Goal: Information Seeking & Learning: Learn about a topic

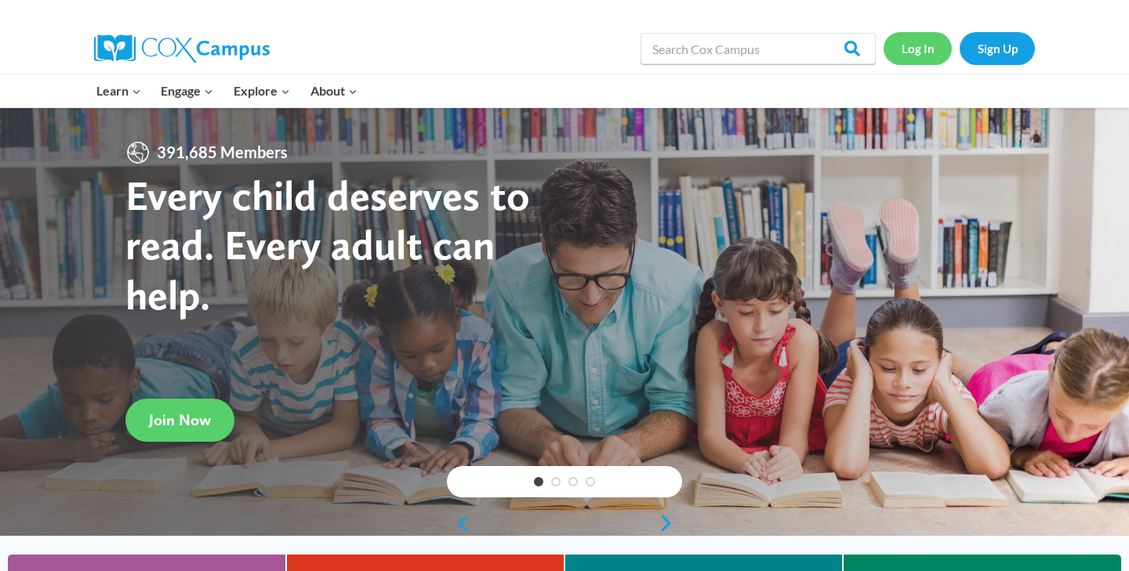
click at [915, 51] on link "Log In" at bounding box center [917, 48] width 68 height 32
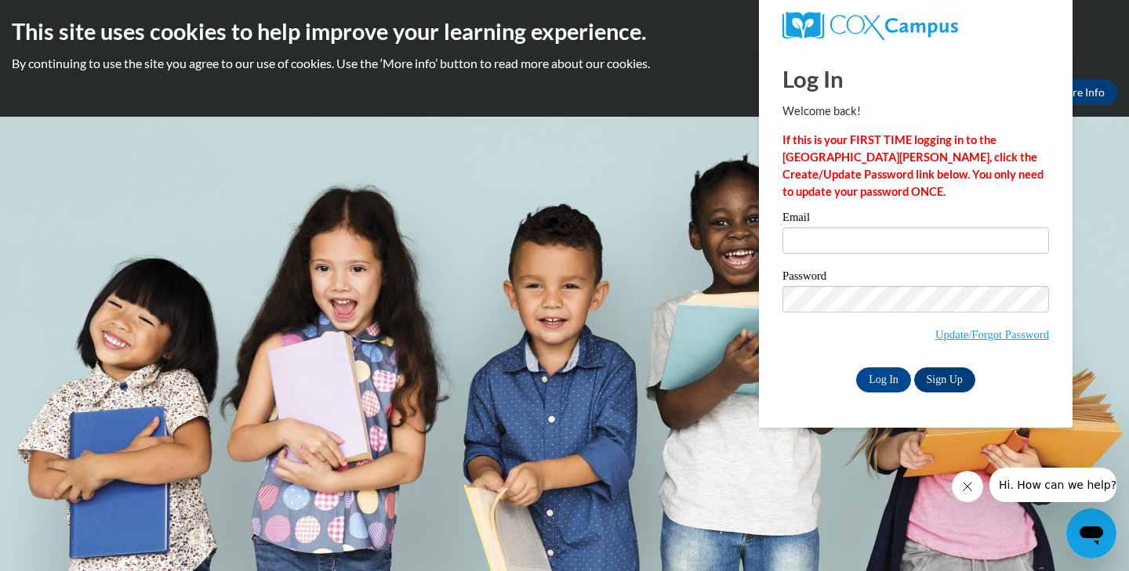
click at [944, 314] on span "Update/Forgot Password" at bounding box center [915, 318] width 266 height 65
click at [932, 382] on link "Sign Up" at bounding box center [944, 380] width 61 height 25
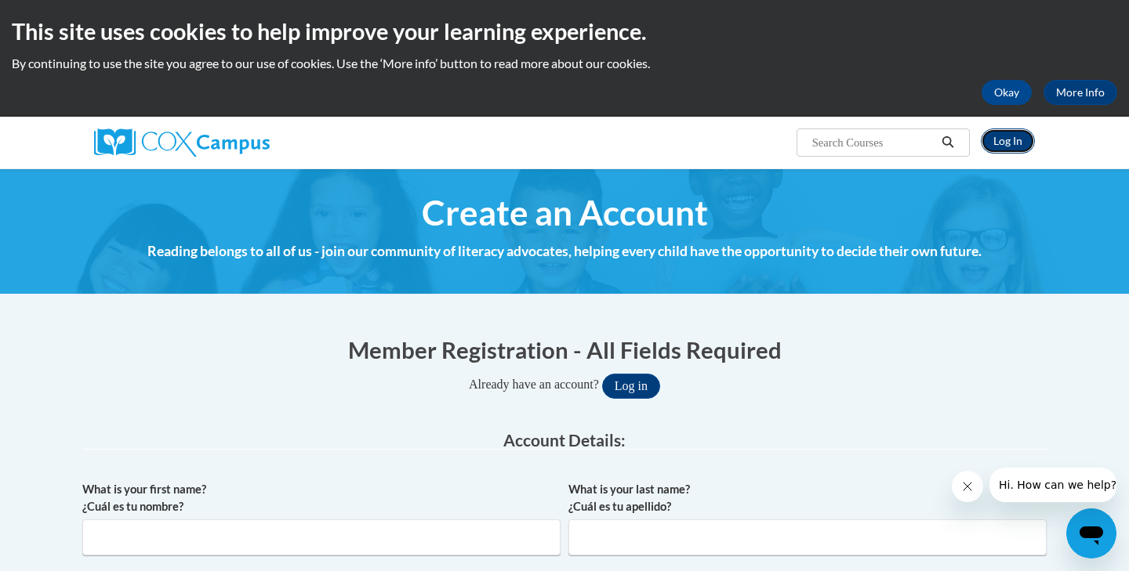
click at [1006, 141] on link "Log In" at bounding box center [1008, 141] width 54 height 25
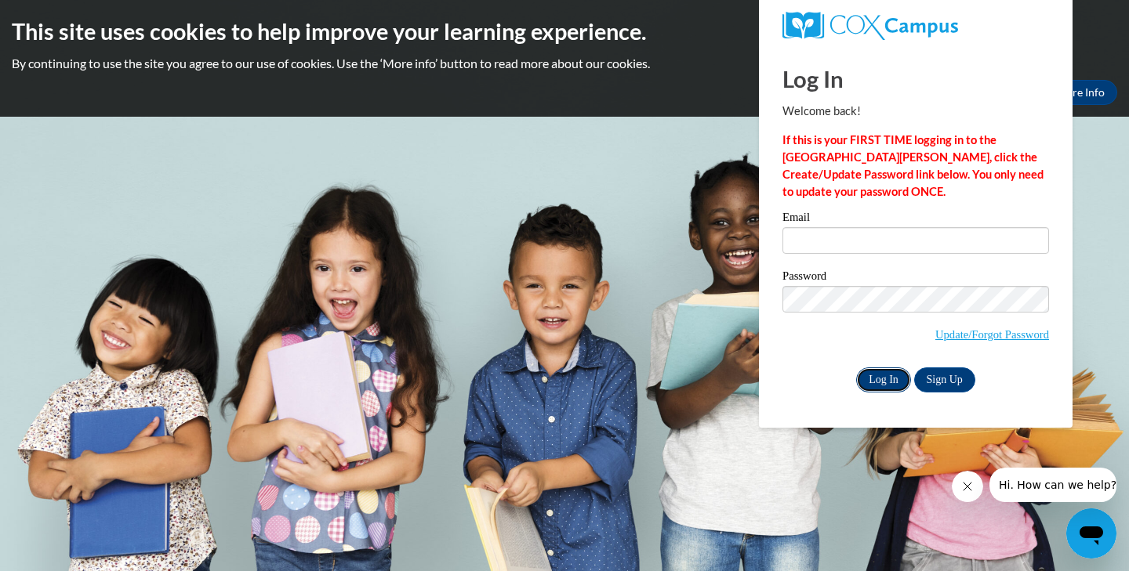
click at [884, 383] on input "Log In" at bounding box center [883, 380] width 55 height 25
click at [888, 280] on label "Password" at bounding box center [915, 278] width 266 height 16
click at [893, 252] on input "Email" at bounding box center [915, 240] width 266 height 27
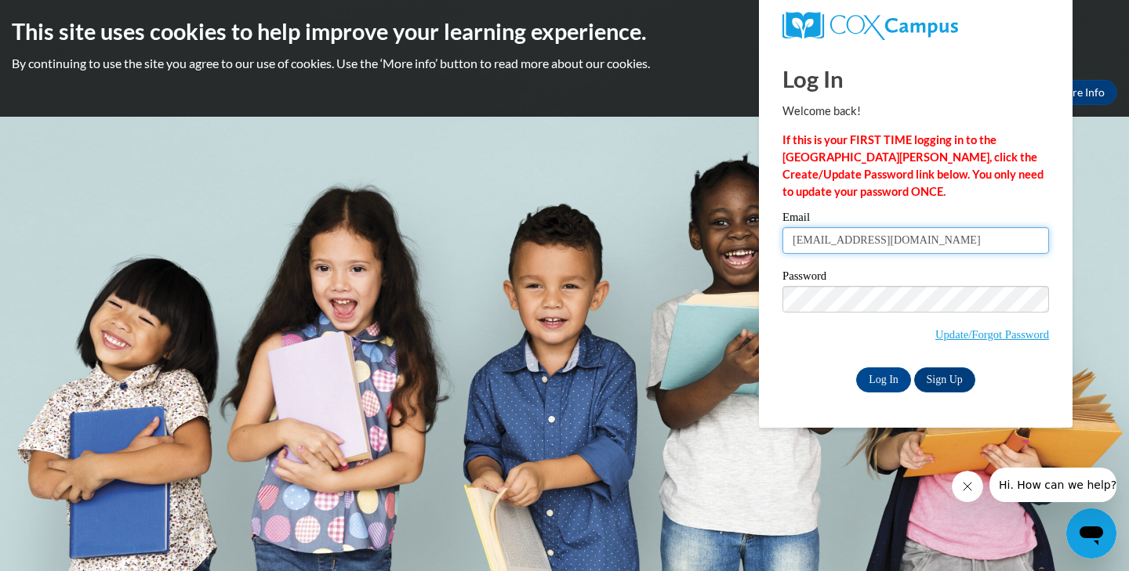
type input "ilyns@ymcaatlanta.org"
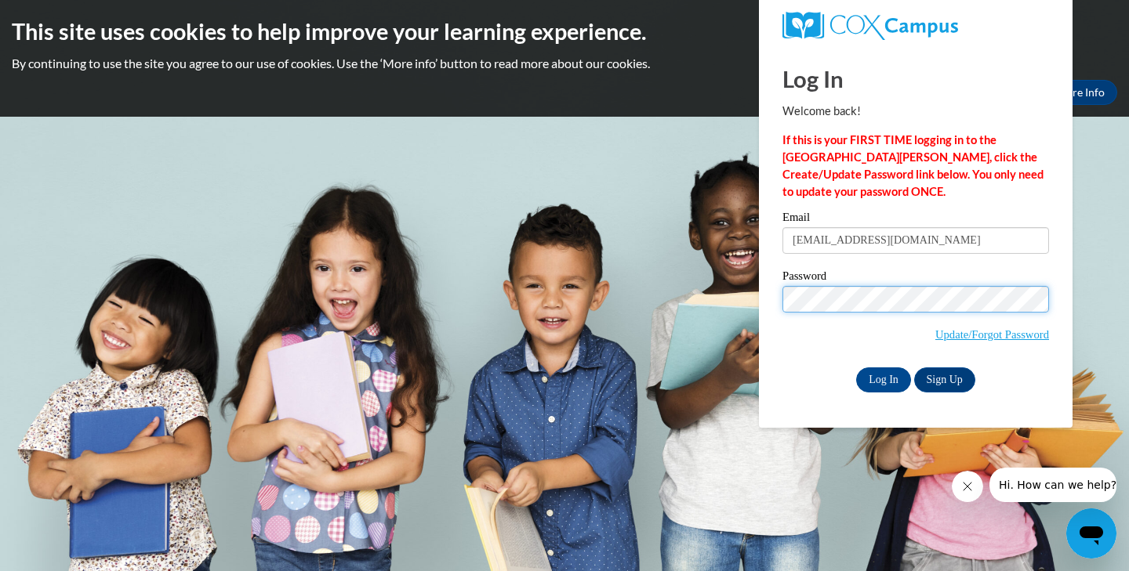
click at [856, 368] on input "Log In" at bounding box center [883, 380] width 55 height 25
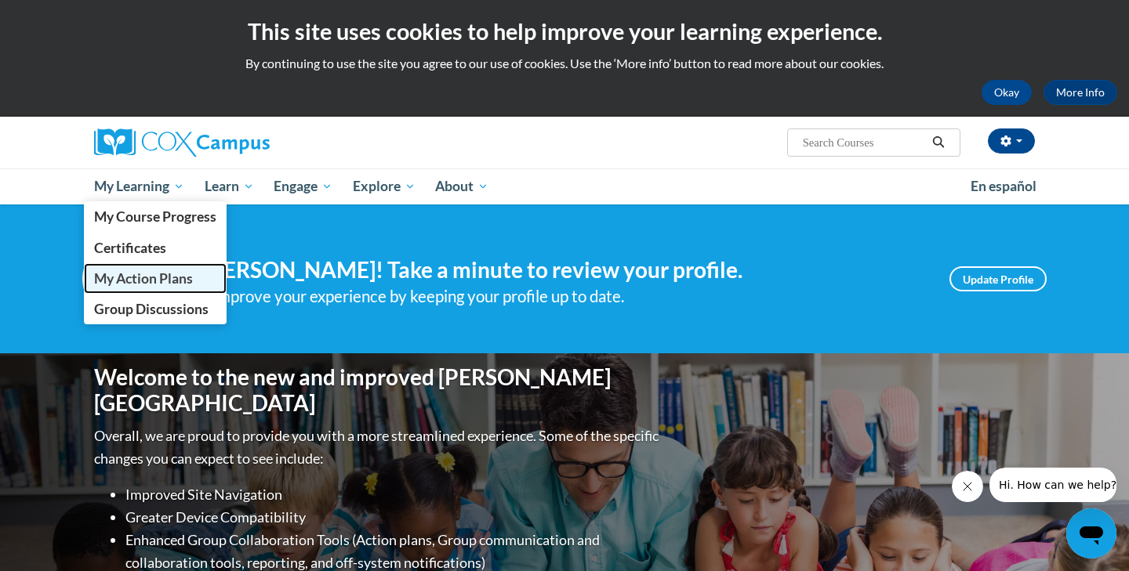
click at [131, 281] on span "My Action Plans" at bounding box center [143, 278] width 99 height 16
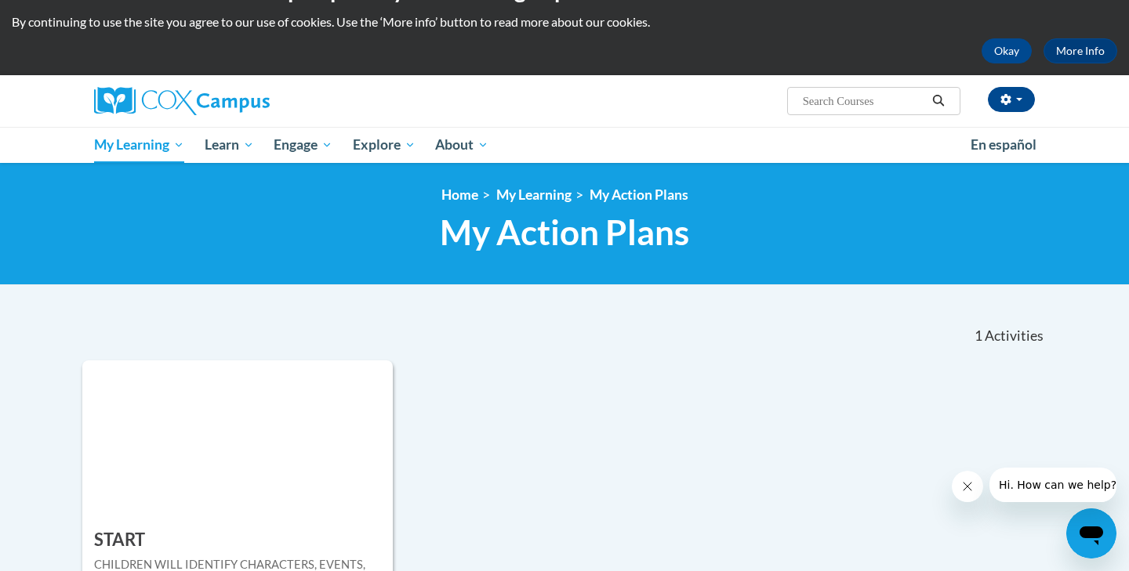
scroll to position [27, 0]
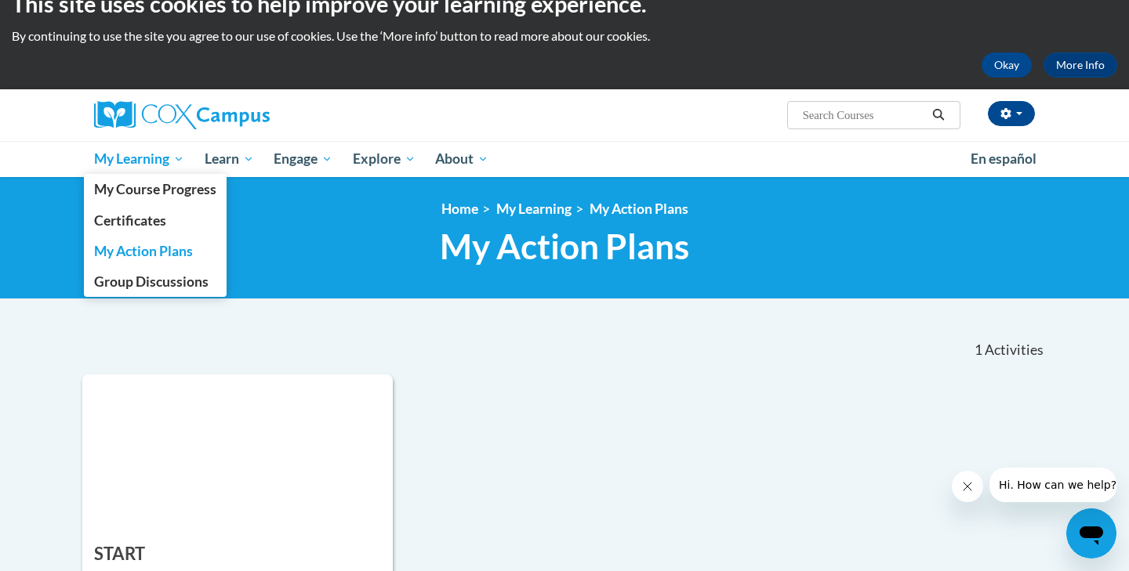
click at [164, 161] on span "My Learning" at bounding box center [139, 159] width 90 height 19
click at [132, 281] on span "Group Discussions" at bounding box center [151, 282] width 114 height 16
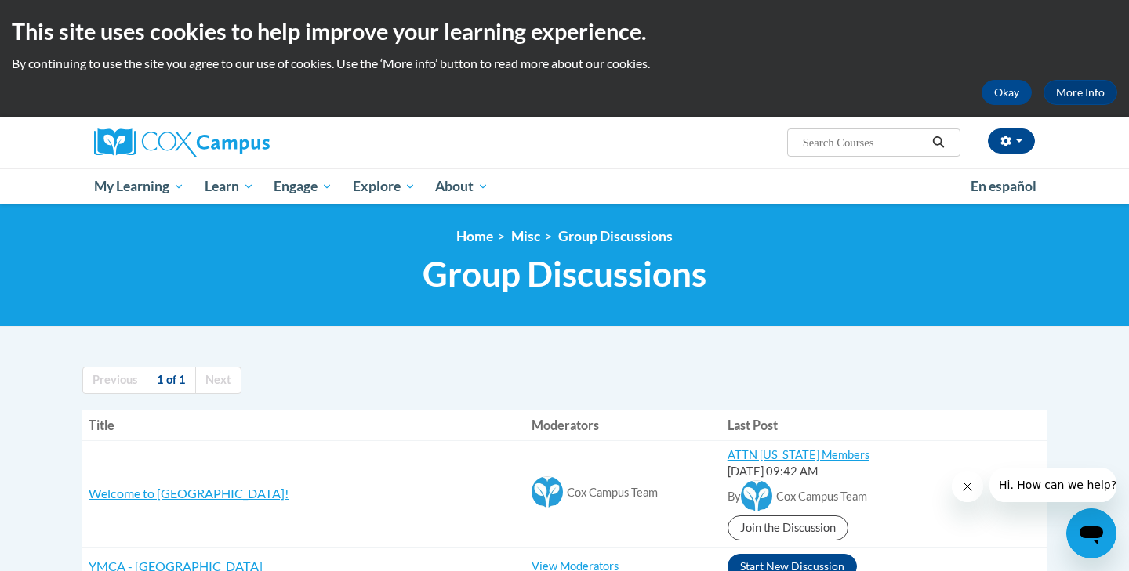
scroll to position [71, 0]
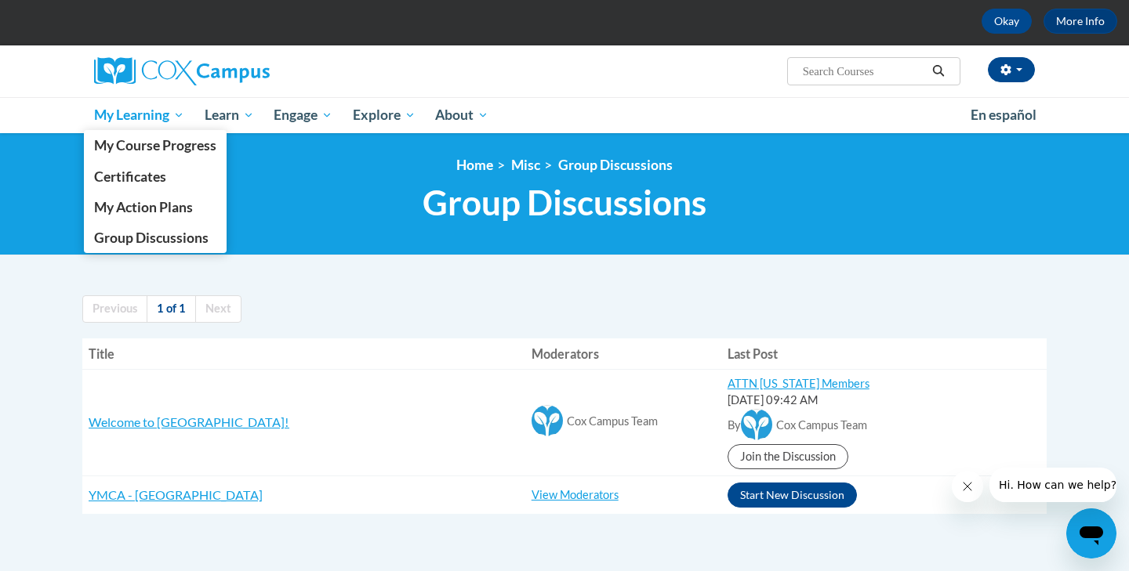
click at [140, 113] on span "My Learning" at bounding box center [139, 115] width 90 height 19
click at [134, 111] on span "My Learning" at bounding box center [139, 115] width 90 height 19
click at [118, 180] on span "Certificates" at bounding box center [130, 177] width 72 height 16
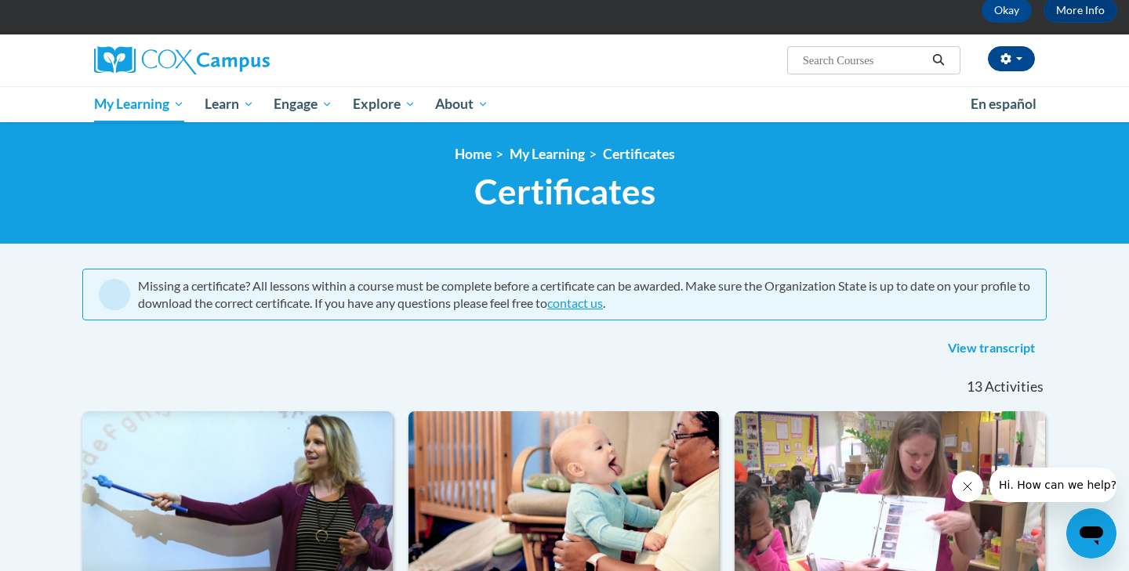
scroll to position [83, 0]
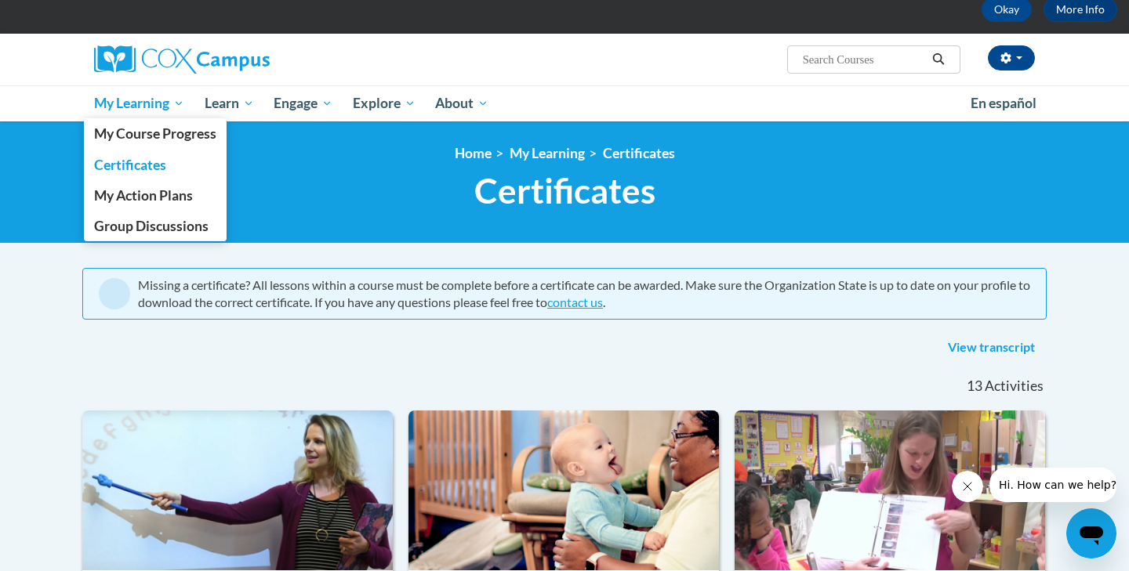
click at [149, 113] on link "My Learning" at bounding box center [139, 103] width 111 height 36
click at [128, 194] on span "My Action Plans" at bounding box center [143, 195] width 99 height 16
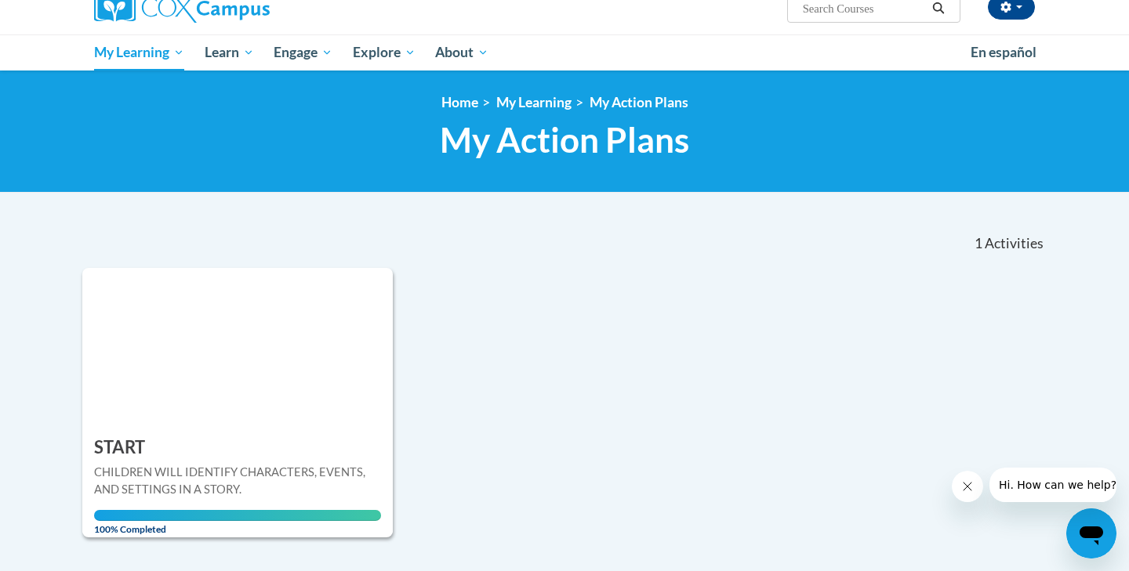
scroll to position [139, 0]
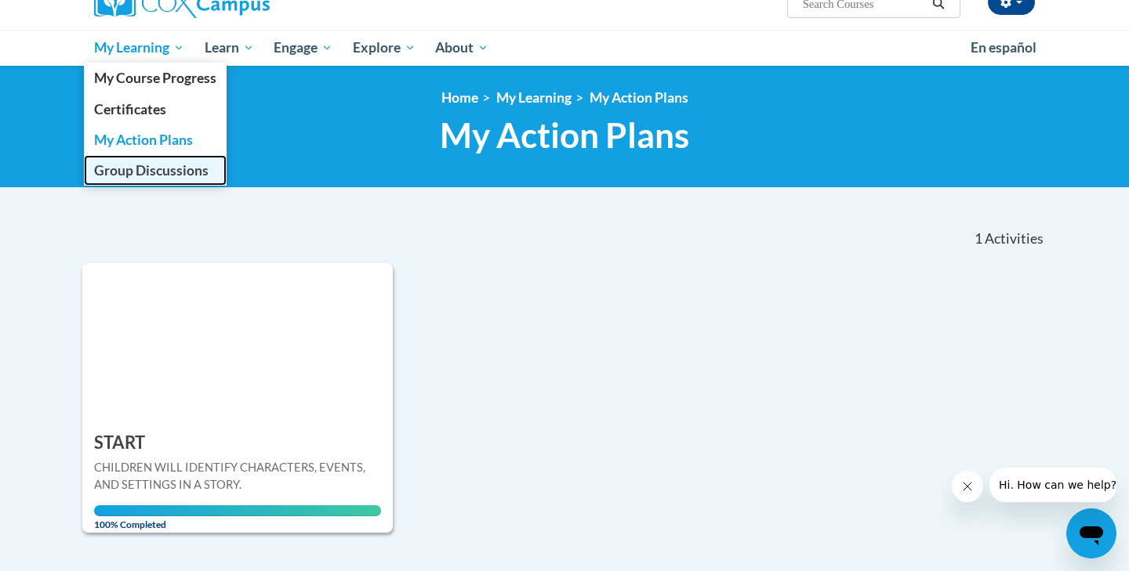
click at [114, 168] on span "Group Discussions" at bounding box center [151, 170] width 114 height 16
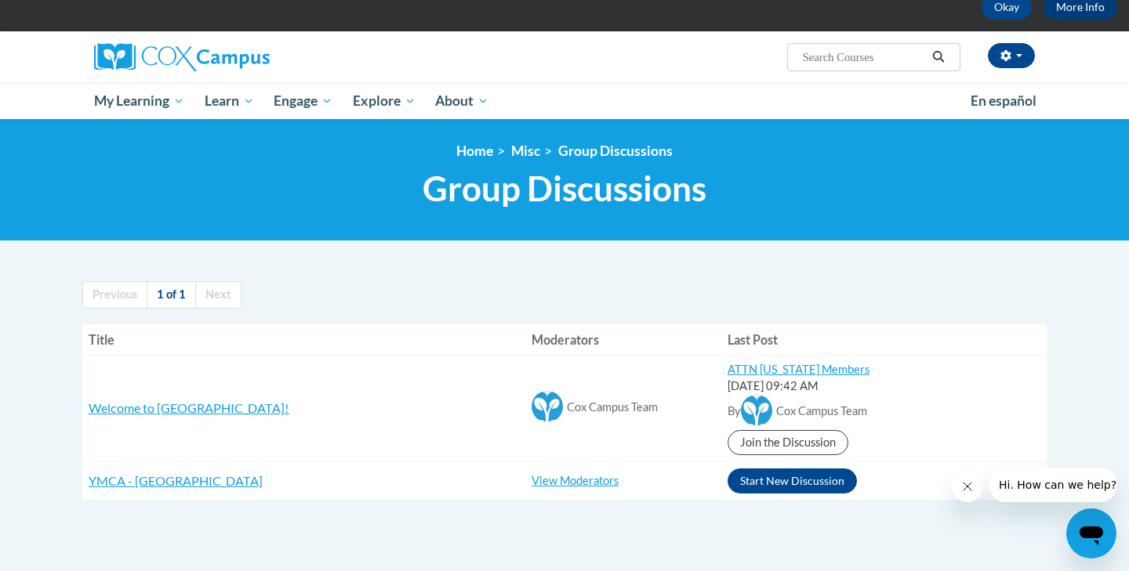
scroll to position [96, 0]
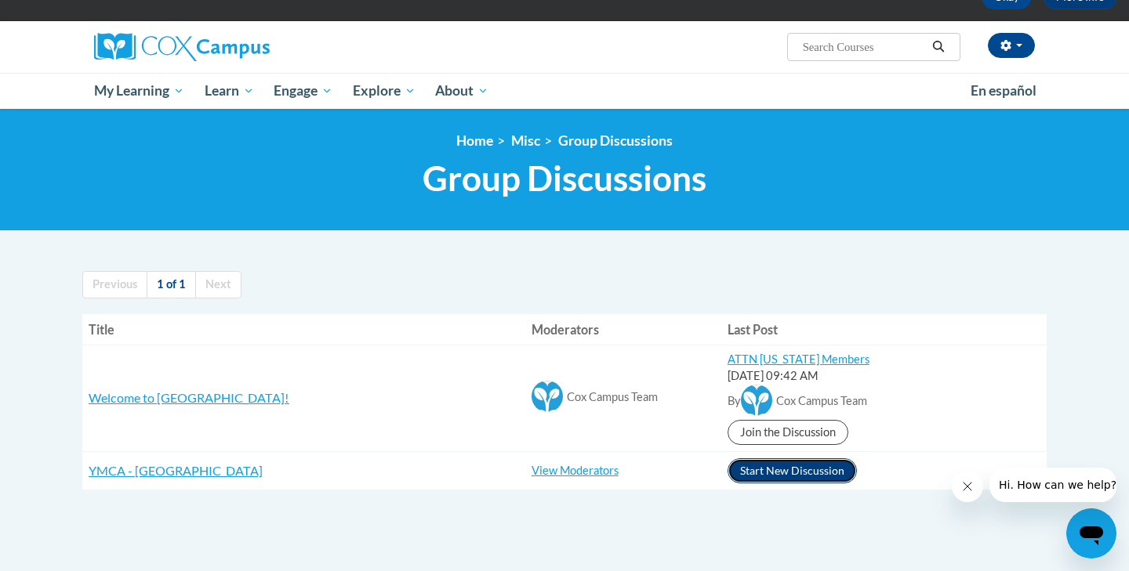
click at [727, 480] on button "Start New Discussion" at bounding box center [791, 471] width 129 height 25
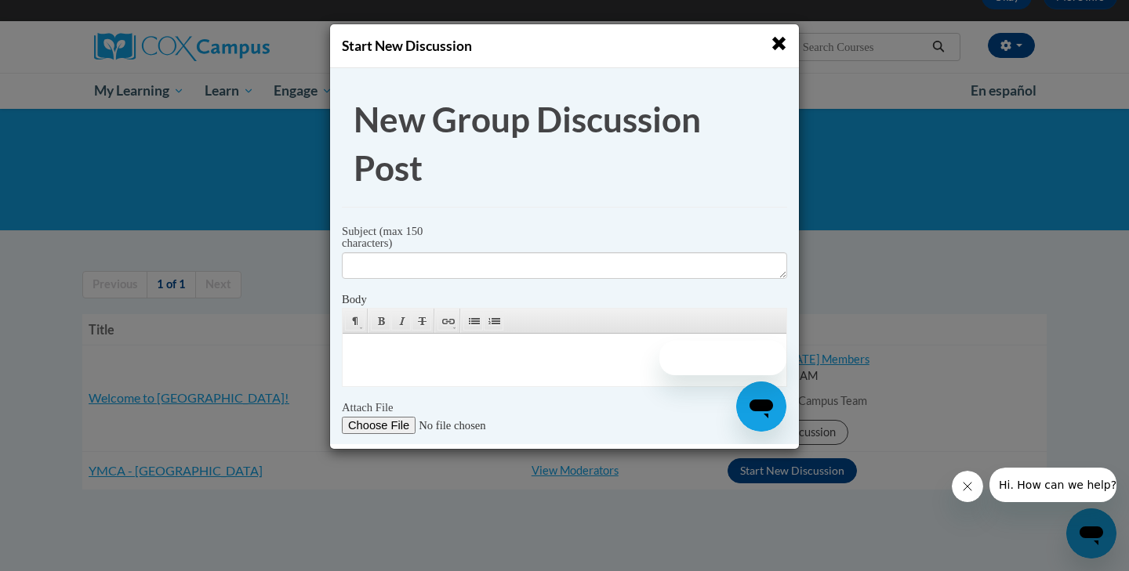
scroll to position [0, 0]
click at [774, 45] on span "button" at bounding box center [778, 43] width 16 height 16
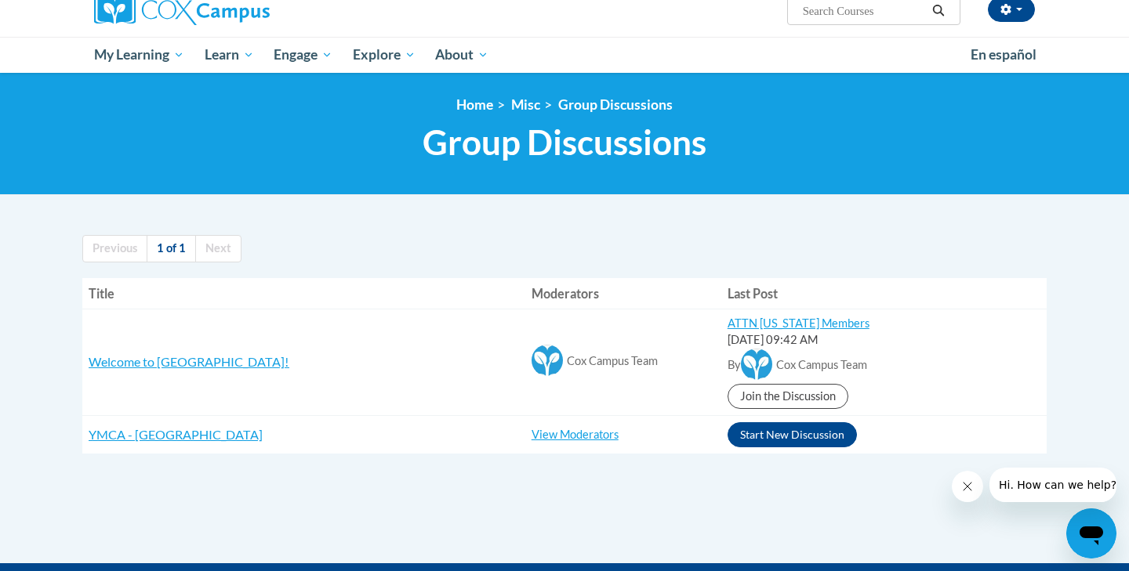
scroll to position [9, 0]
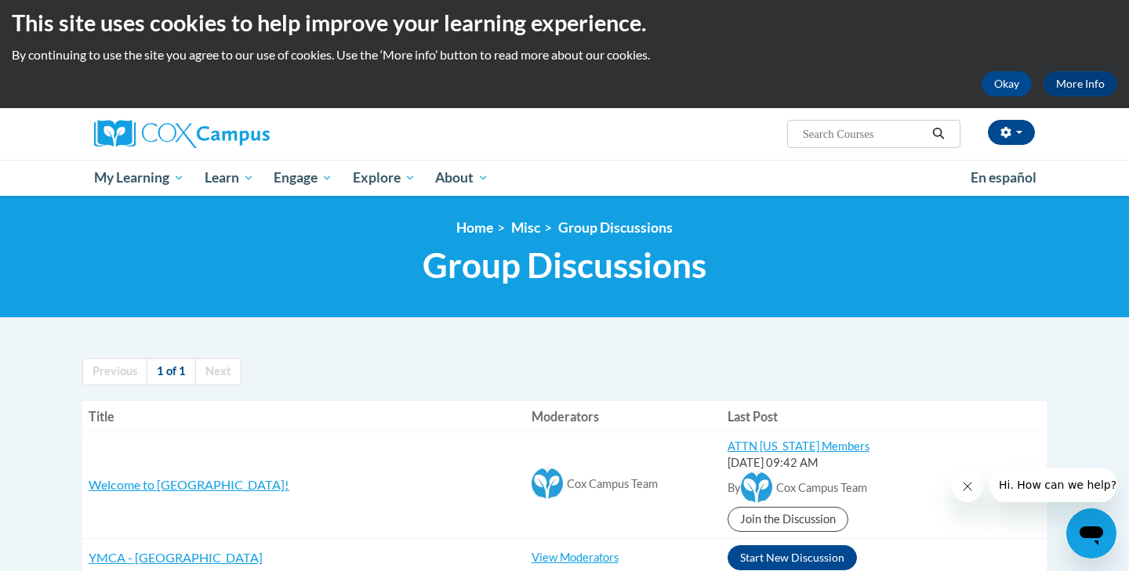
click at [1097, 525] on icon "Open messaging window" at bounding box center [1091, 534] width 28 height 28
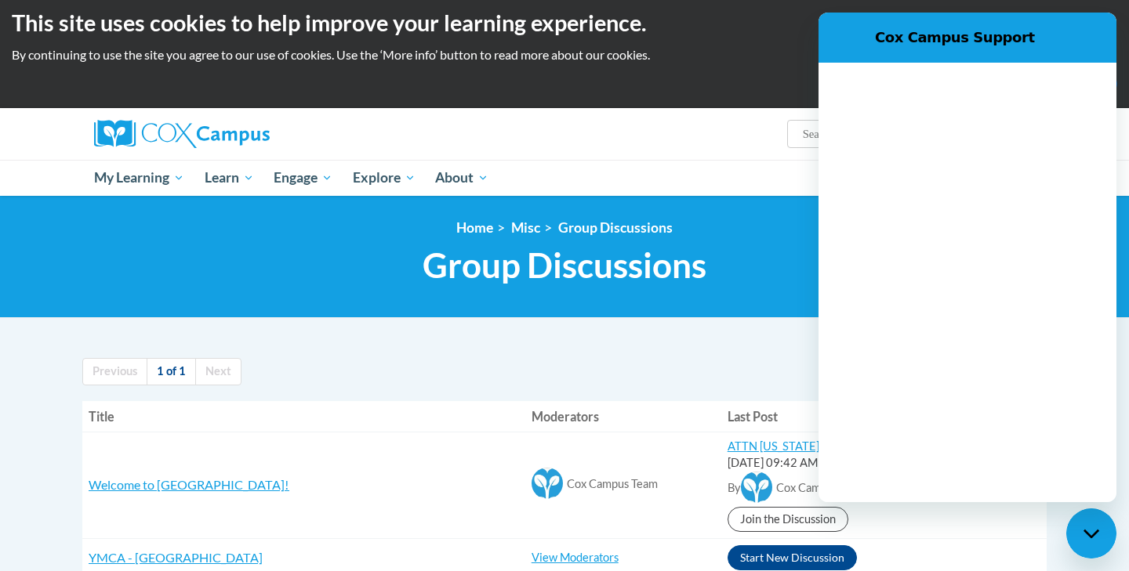
scroll to position [0, 0]
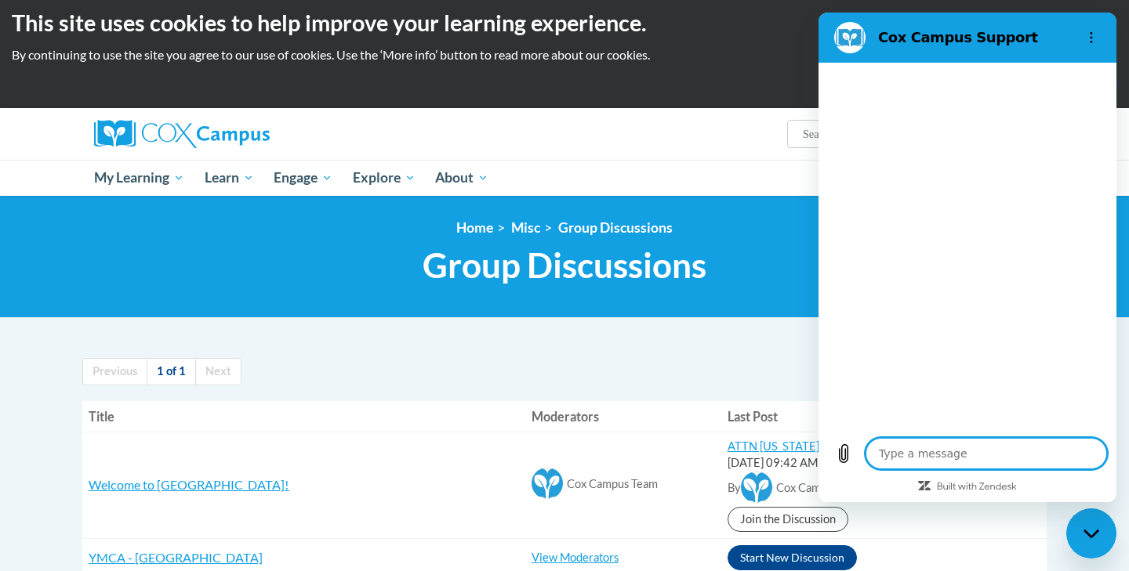
type textarea "x"
type textarea "R"
type textarea "x"
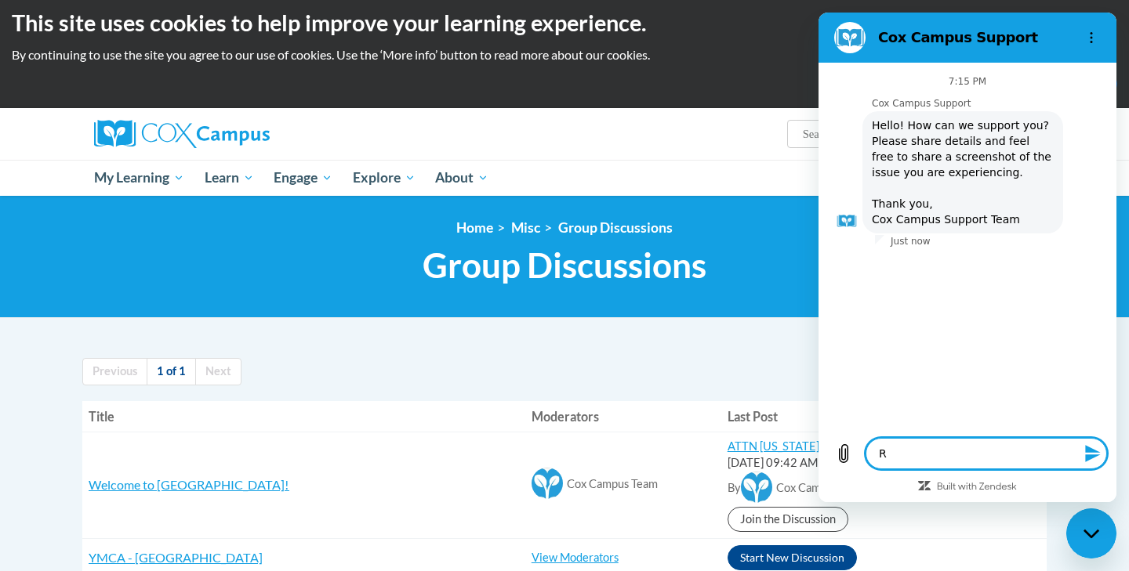
type textarea "Ro"
type textarea "x"
type textarea "Rot"
type textarea "x"
type textarea "Rota"
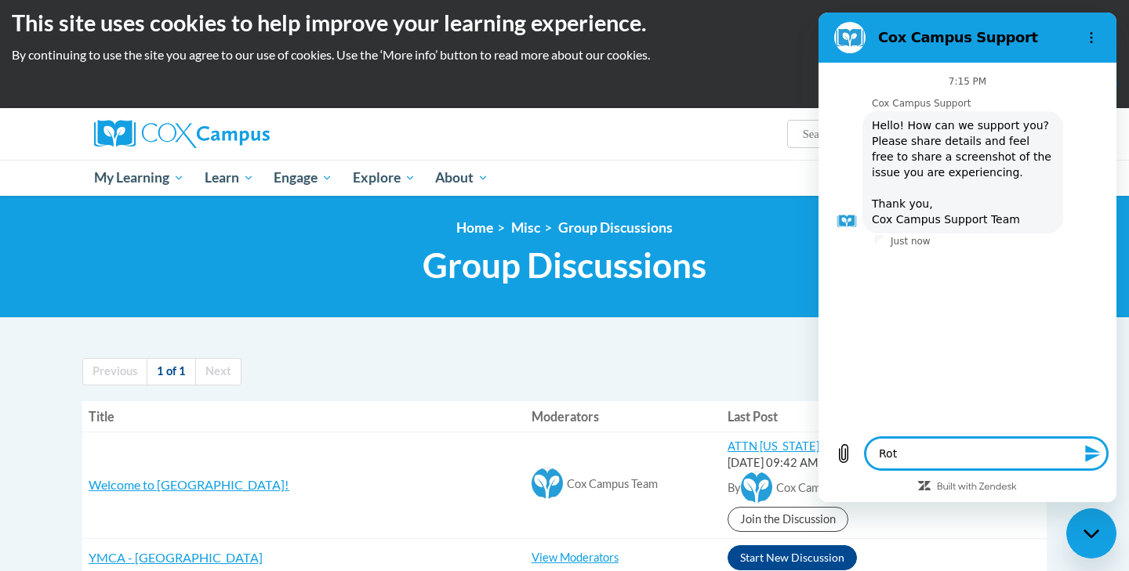
type textarea "x"
type textarea "Rotar"
type textarea "x"
type textarea "Rotary"
type textarea "x"
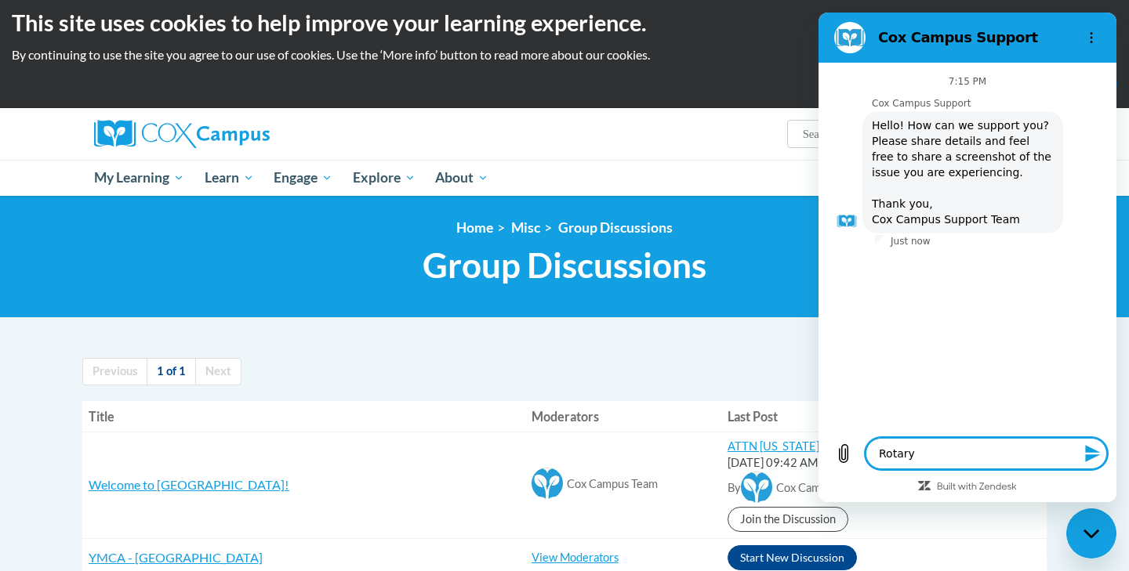
type textarea "Rotary"
type textarea "x"
type textarea "Rotary b"
type textarea "x"
type textarea "Rotary bo"
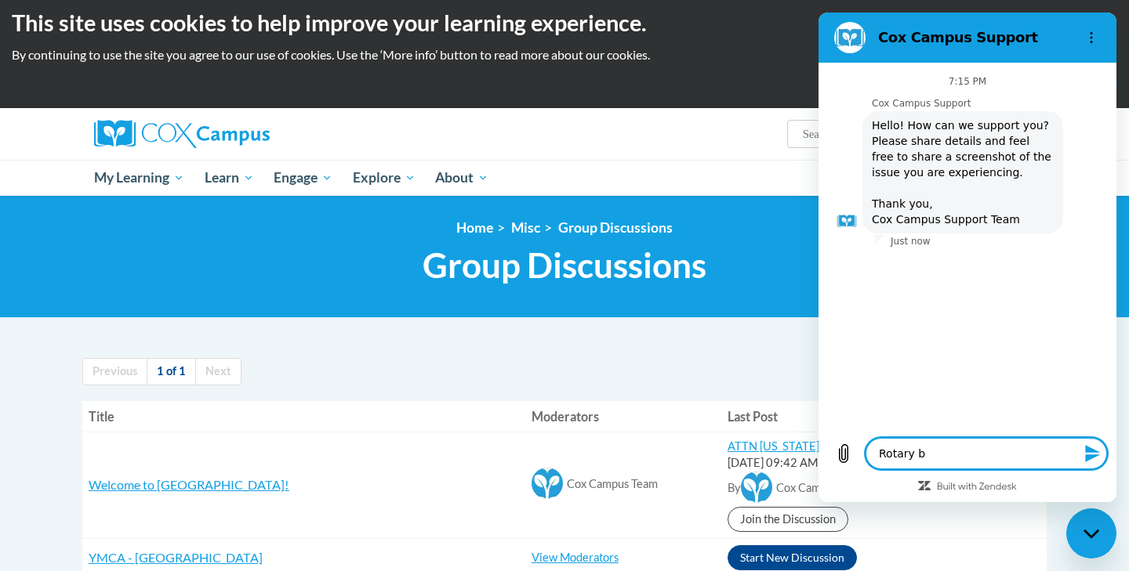
type textarea "x"
type textarea "Rotary bon"
type textarea "x"
type textarea "Rotary bonu"
type textarea "x"
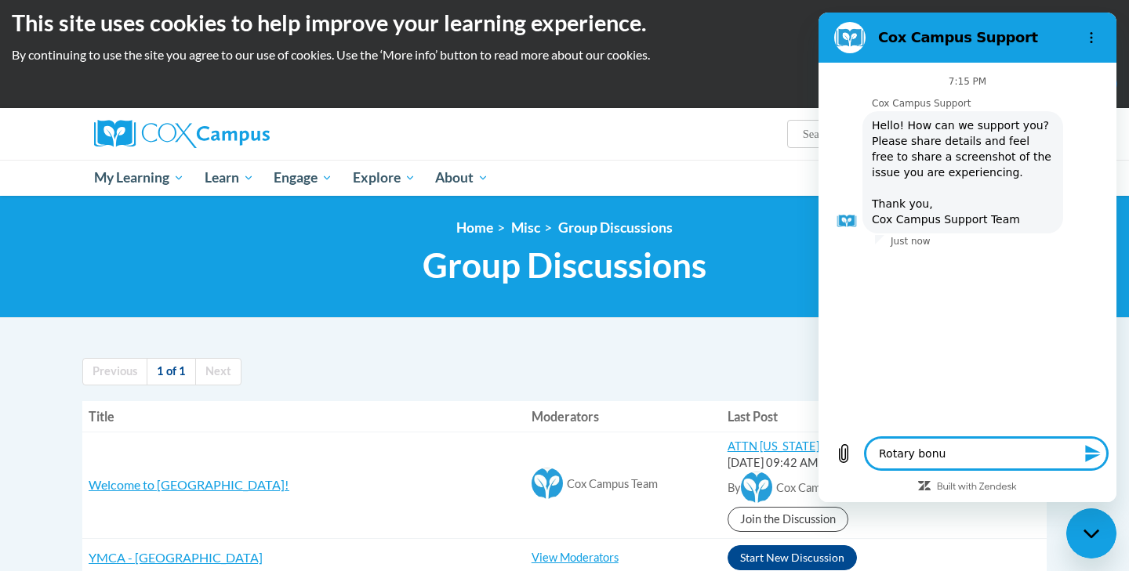
type textarea "Rotary bonus"
type textarea "x"
type textarea "Rotary bonus"
type textarea "x"
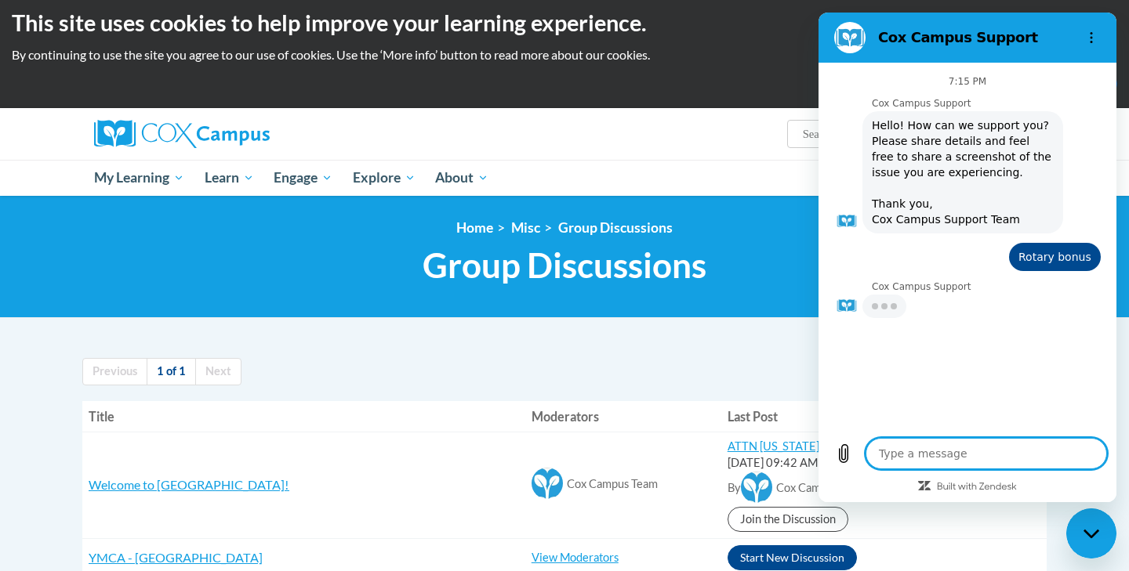
type textarea "c"
type textarea "x"
type textarea "co"
type textarea "x"
type textarea "cox"
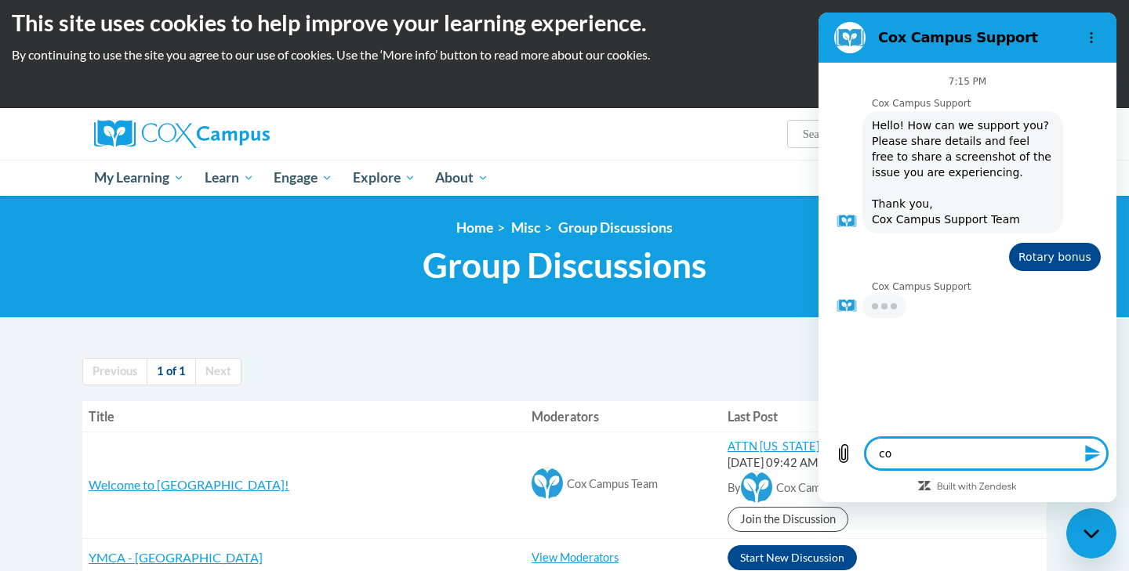
type textarea "x"
type textarea "cox"
type textarea "x"
type textarea "cox c"
type textarea "x"
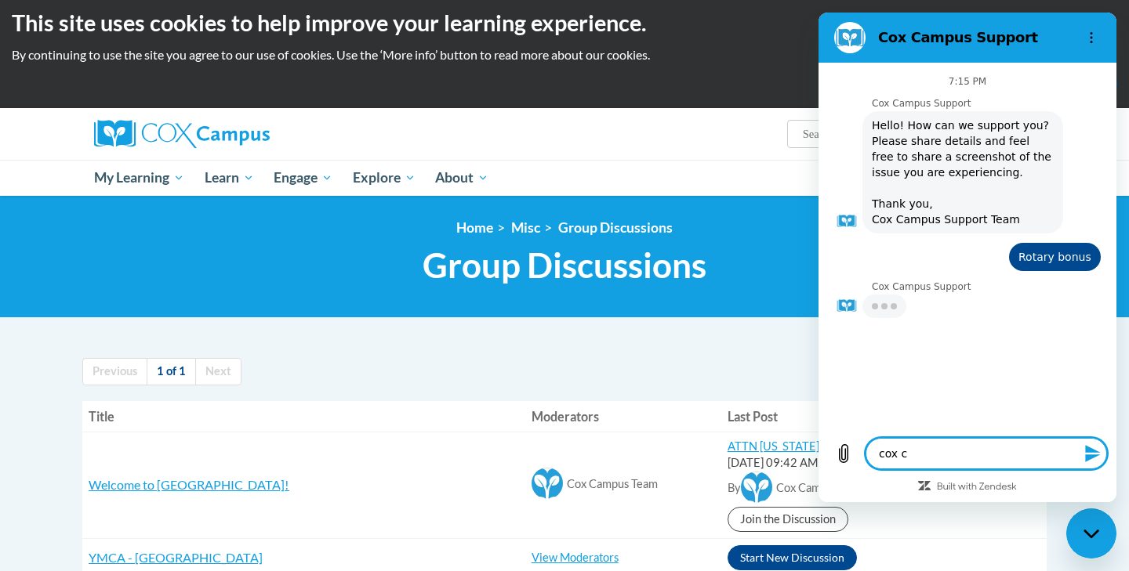
type textarea "cox ca"
type textarea "x"
type textarea "cox cam"
type textarea "x"
type textarea "cox camp"
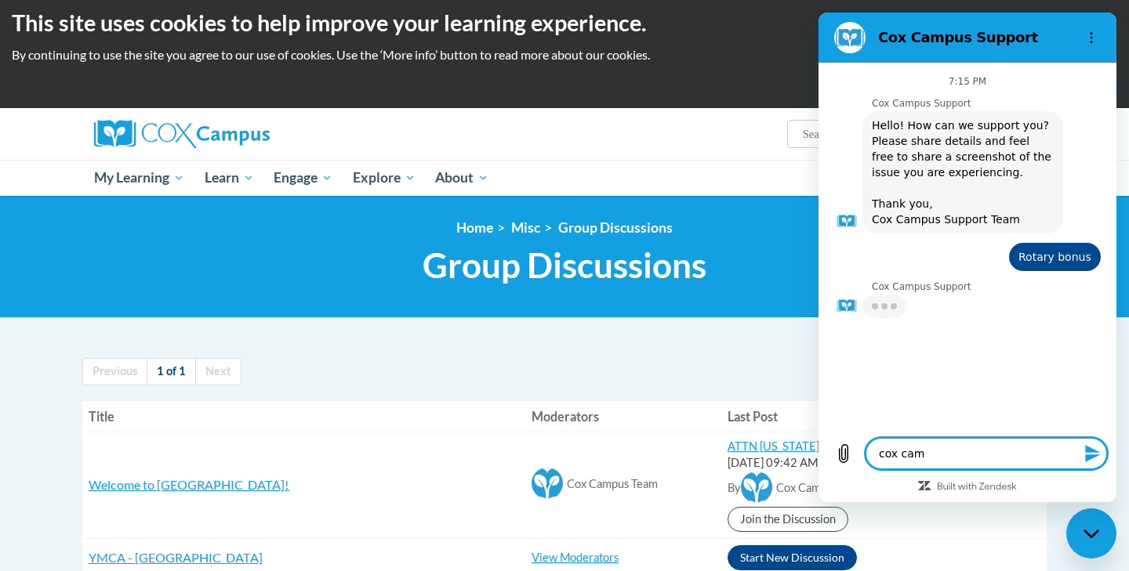
type textarea "x"
type textarea "cox campu"
type textarea "x"
type textarea "cox campus"
type textarea "x"
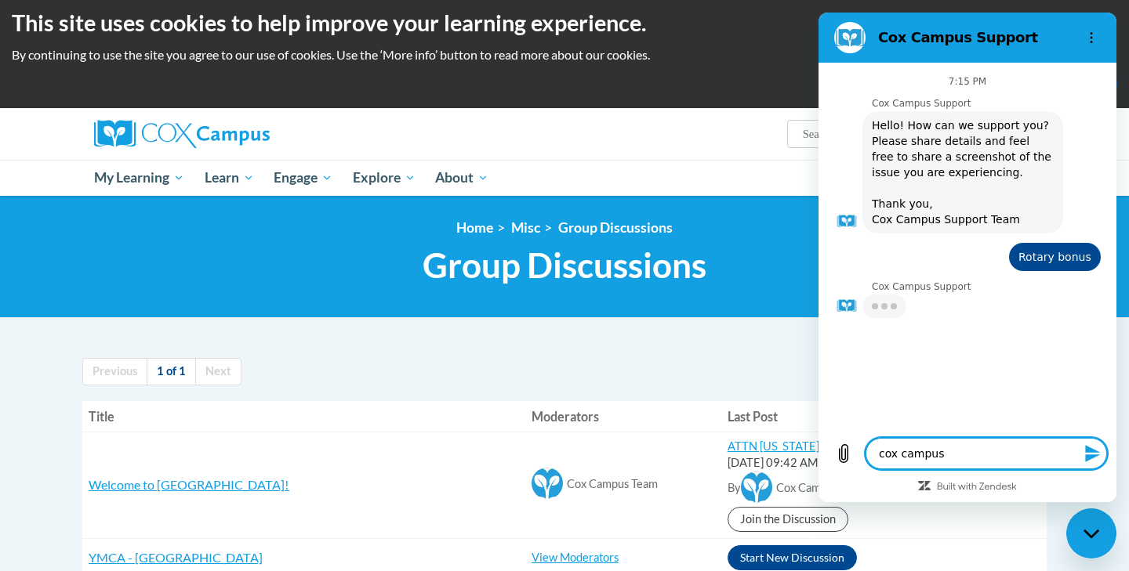
type textarea "cox campus"
type textarea "x"
type textarea "cox campus n"
type textarea "x"
type textarea "cox campus ne"
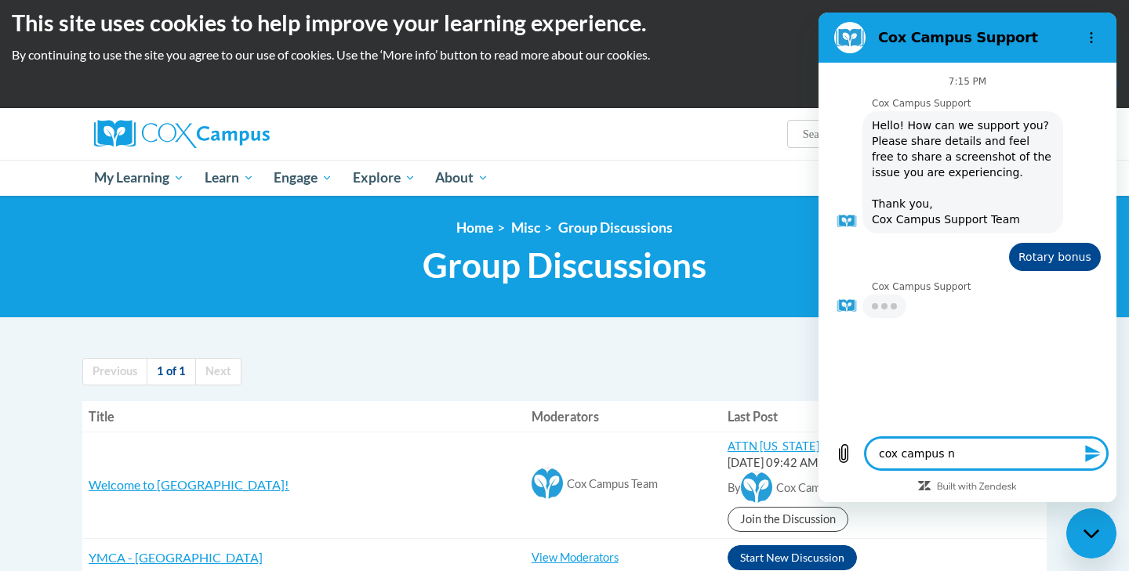
type textarea "x"
type textarea "cox campus nev"
type textarea "x"
type textarea "cox campus neve"
type textarea "x"
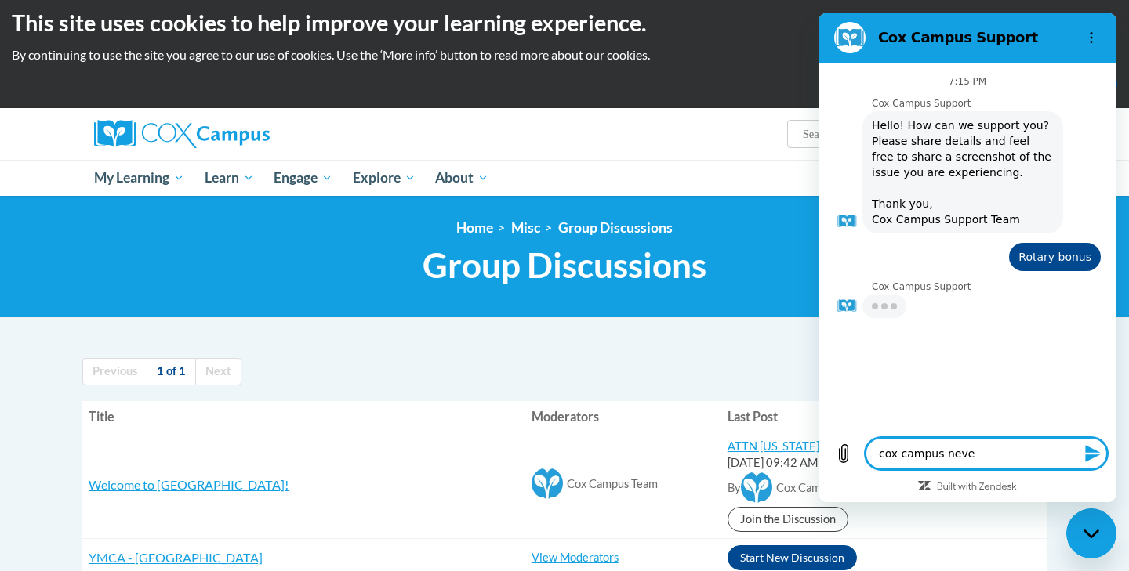
type textarea "cox campus never"
type textarea "x"
type textarea "cox campus never"
type textarea "x"
type textarea "cox campus never e"
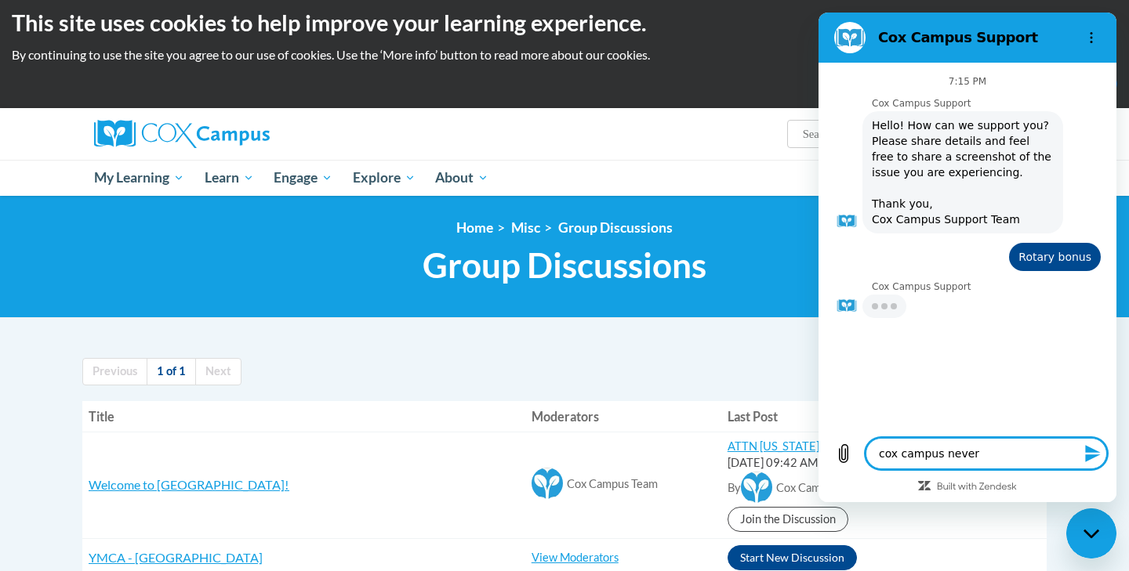
type textarea "x"
type textarea "cox campus never"
type textarea "x"
type textarea "cox campus never"
type textarea "x"
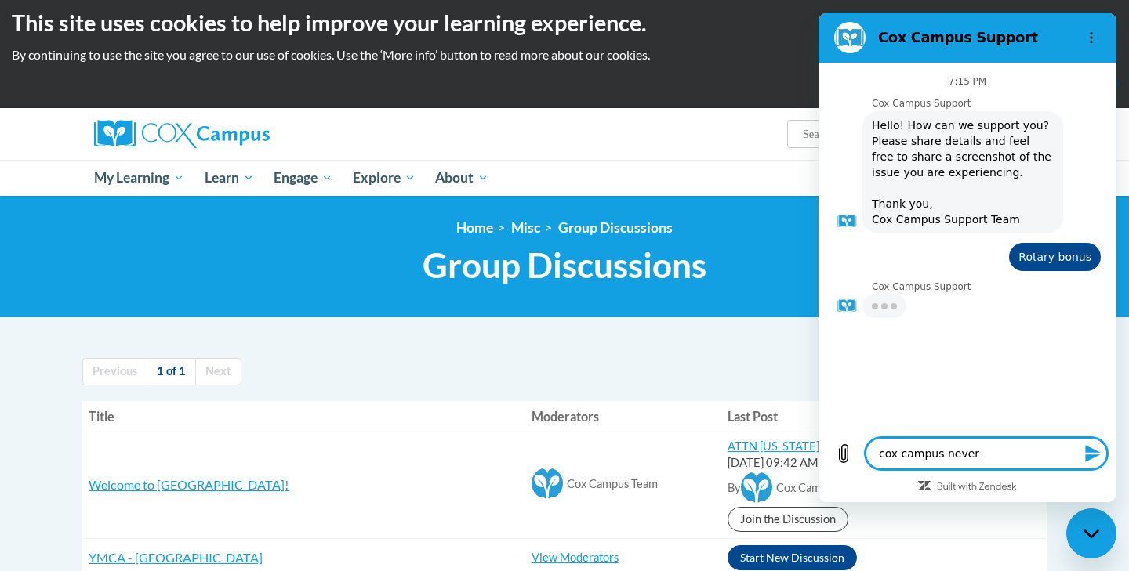
type textarea "cox campus never"
type textarea "x"
type textarea "cox campus never e"
type textarea "x"
type textarea "cox campus never em"
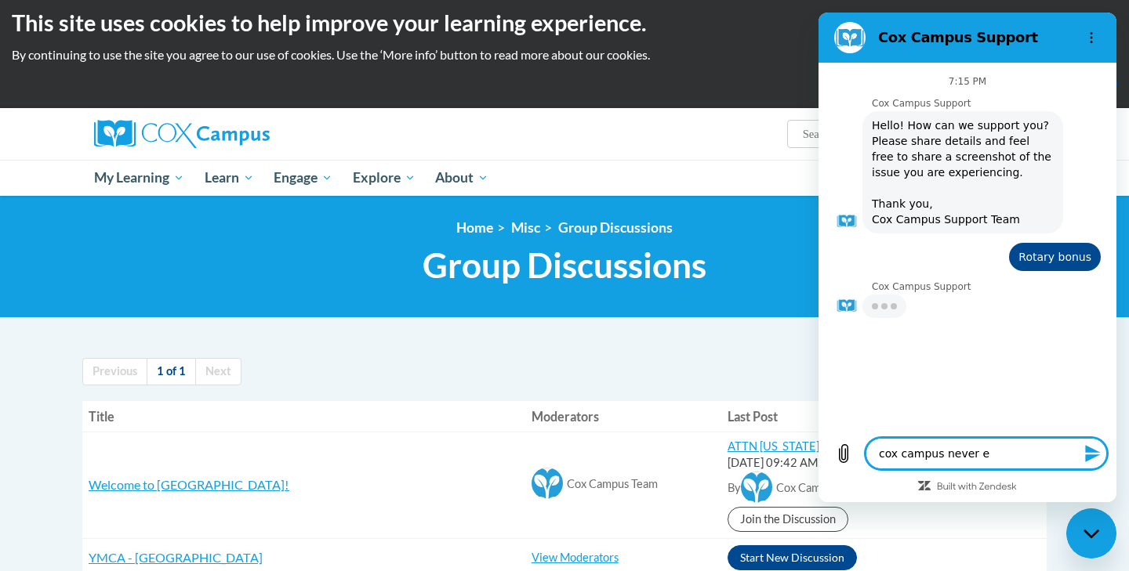
type textarea "x"
type textarea "cox campus never ema"
type textarea "x"
type textarea "cox campus never emai"
type textarea "x"
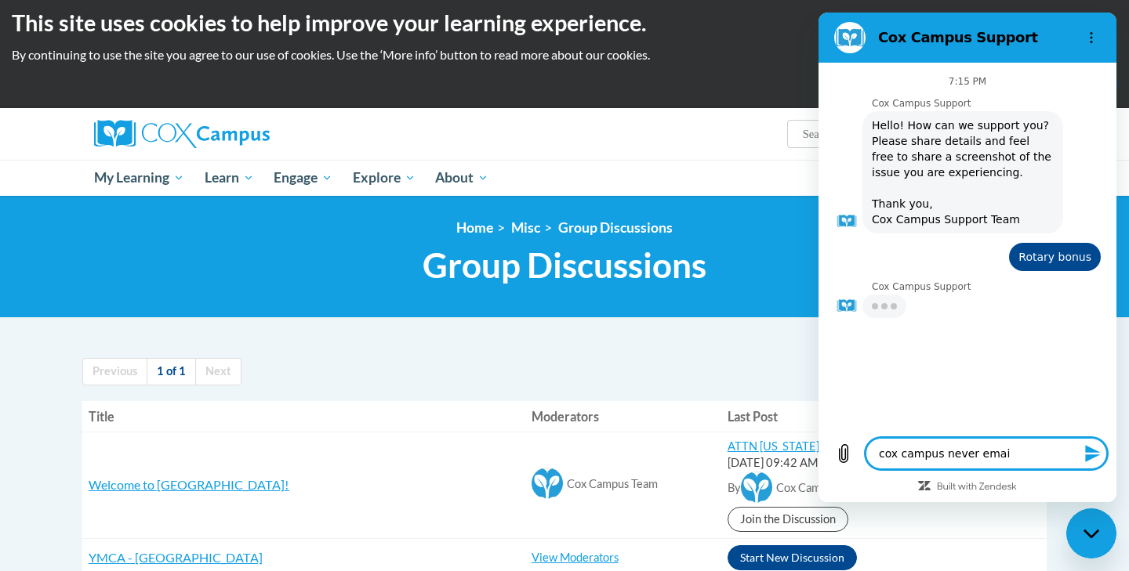
type textarea "cox campus never email"
type textarea "x"
type textarea "cox campus never emaile"
type textarea "x"
type textarea "cox campus never emailed"
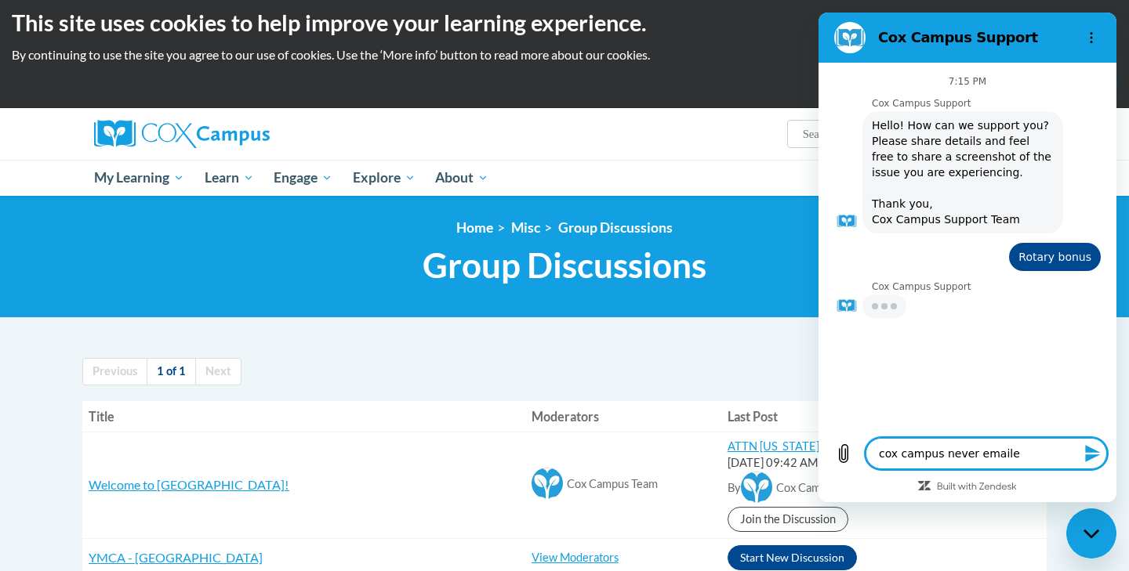
type textarea "x"
type textarea "cox campus never emailed"
type textarea "x"
type textarea "cox campus never emailed t"
type textarea "x"
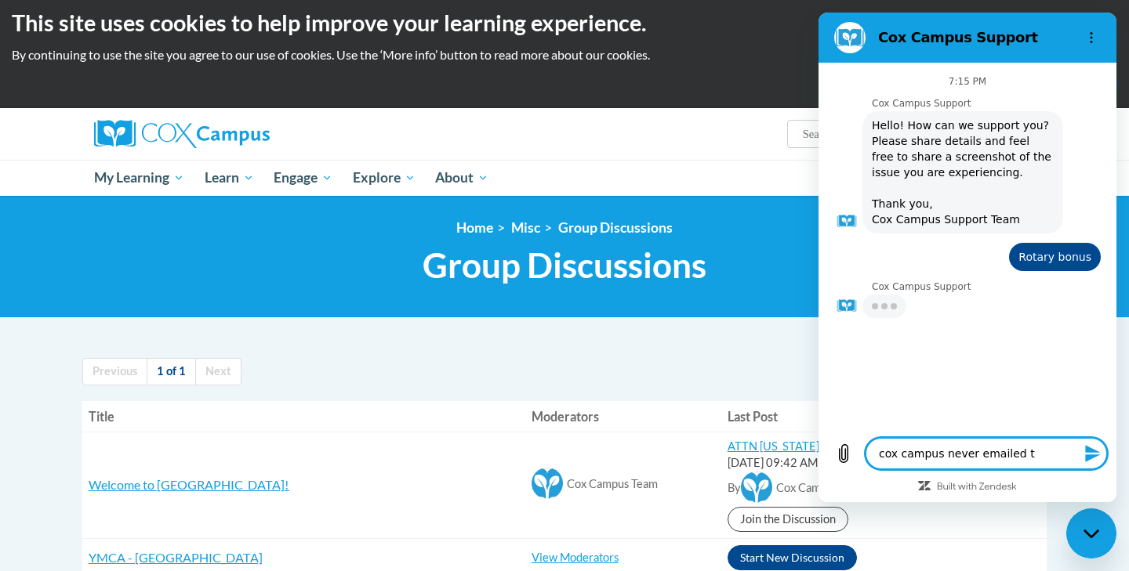
type textarea "cox campus never emailed th"
type textarea "x"
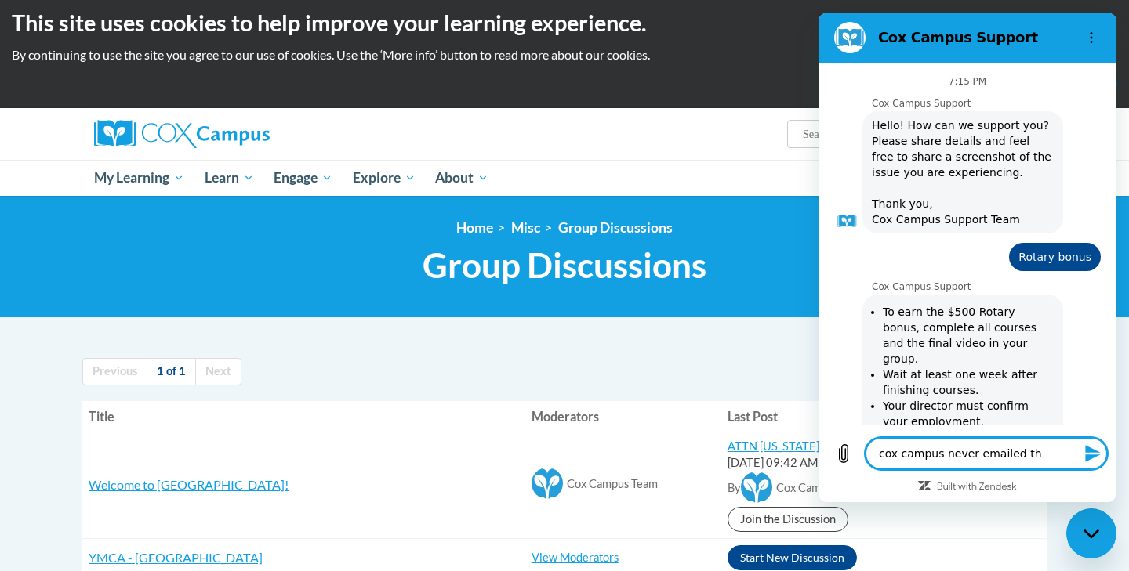
type textarea "cox campus never emailed the"
type textarea "x"
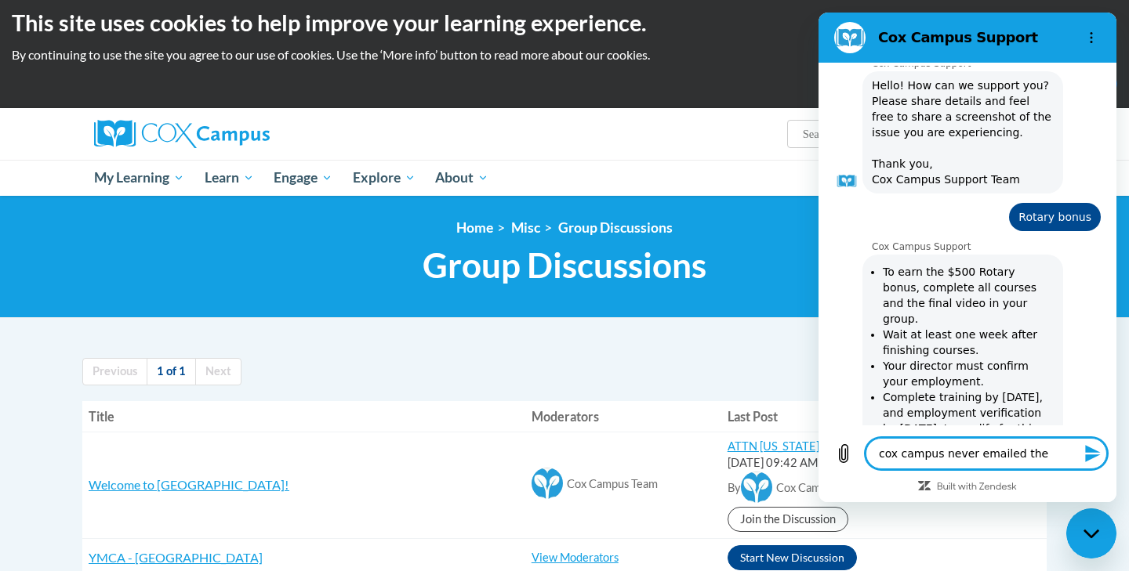
type textarea "cox campus never emailed the"
type textarea "x"
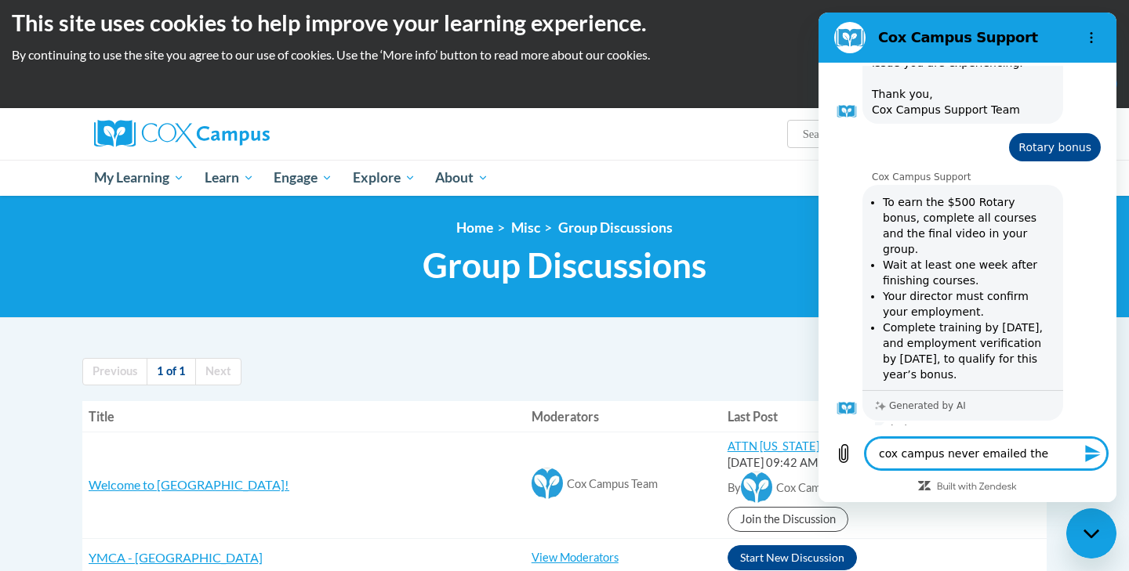
type textarea "cox campus never emailed the c"
type textarea "x"
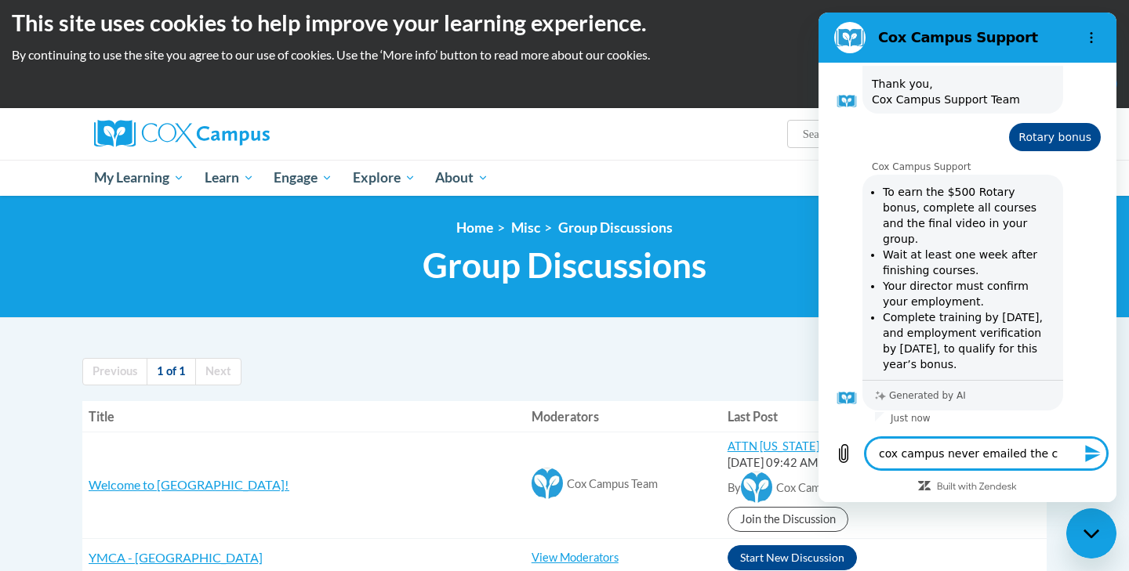
type textarea "cox campus never emailed the co"
type textarea "x"
type textarea "cox campus never emailed the cou"
type textarea "x"
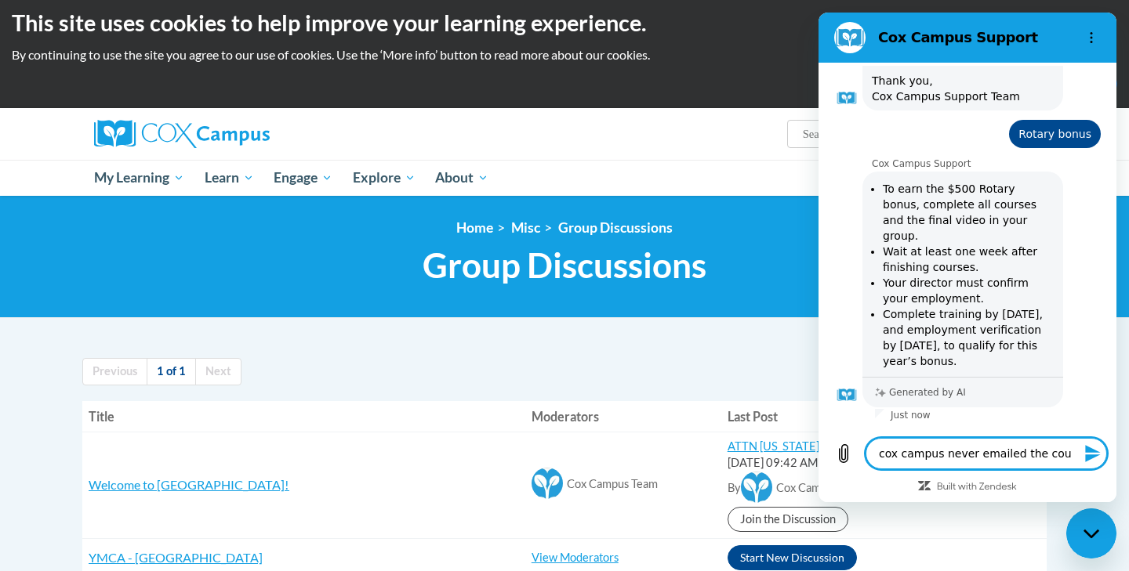
type textarea "cox campus never emailed the cour"
type textarea "x"
type textarea "cox campus never emailed the cours"
type textarea "x"
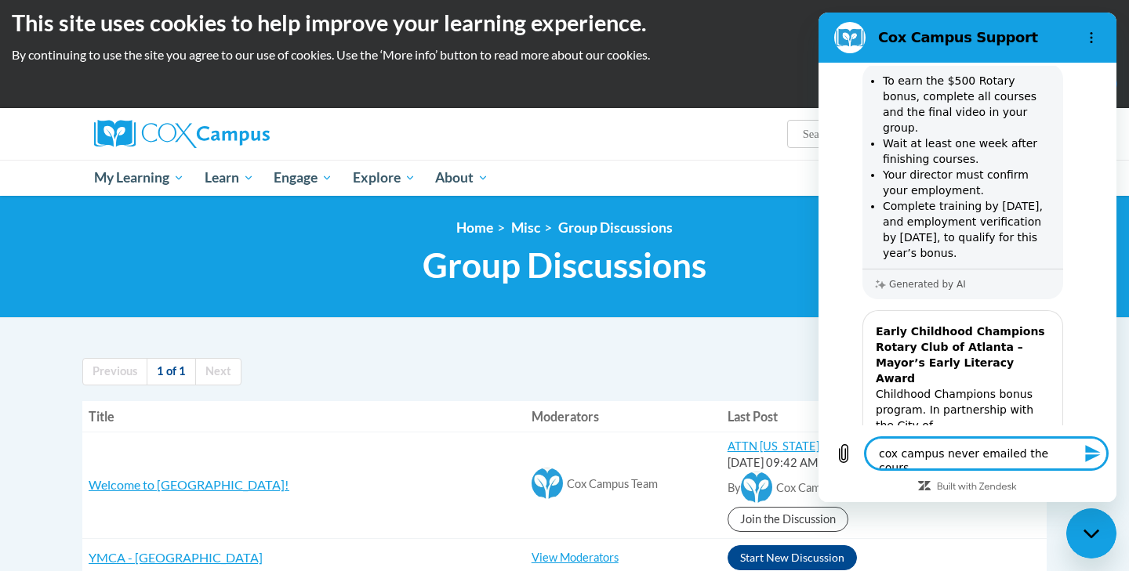
type textarea "cox campus never emailed the course"
type textarea "x"
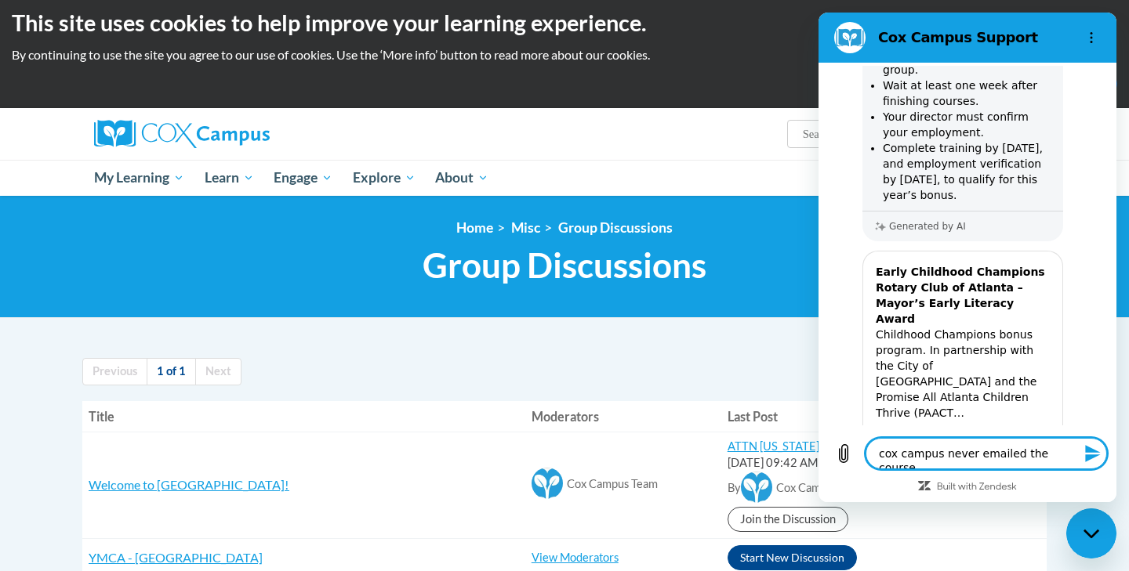
type textarea "cox campus never emailed the courses"
type textarea "x"
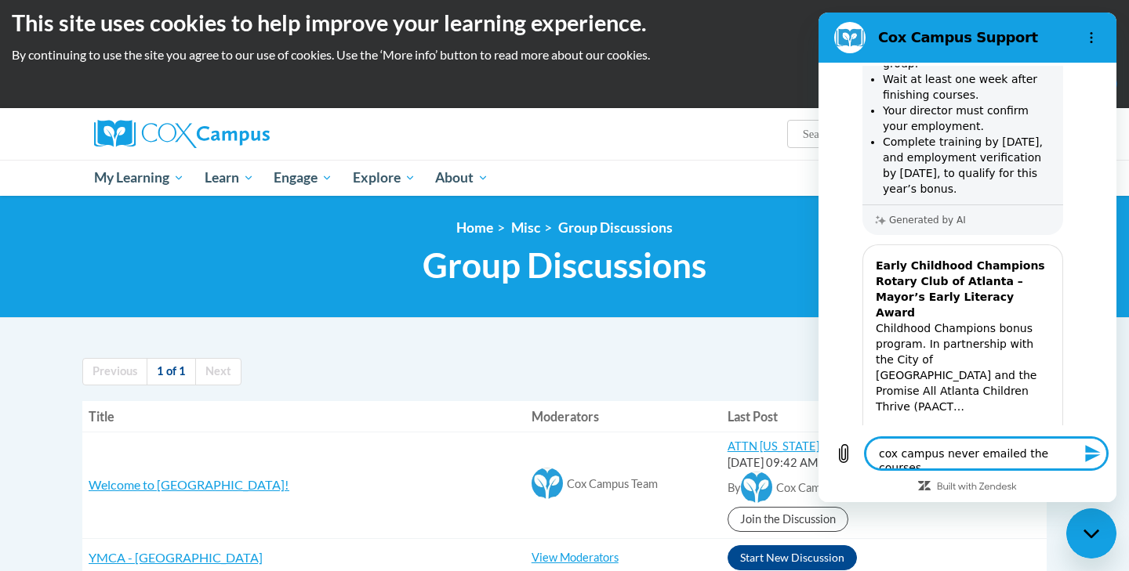
type textarea "cox campus never emailed the courses"
type textarea "x"
type textarea "cox campus never emailed the courses i"
type textarea "x"
type textarea "cox campus never emailed the courses i"
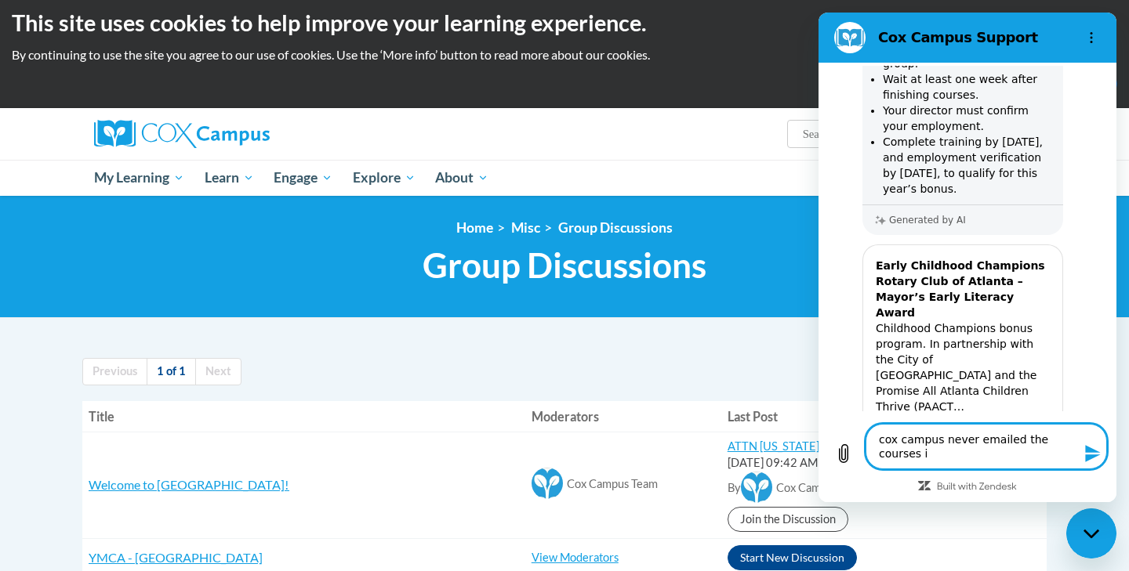
type textarea "x"
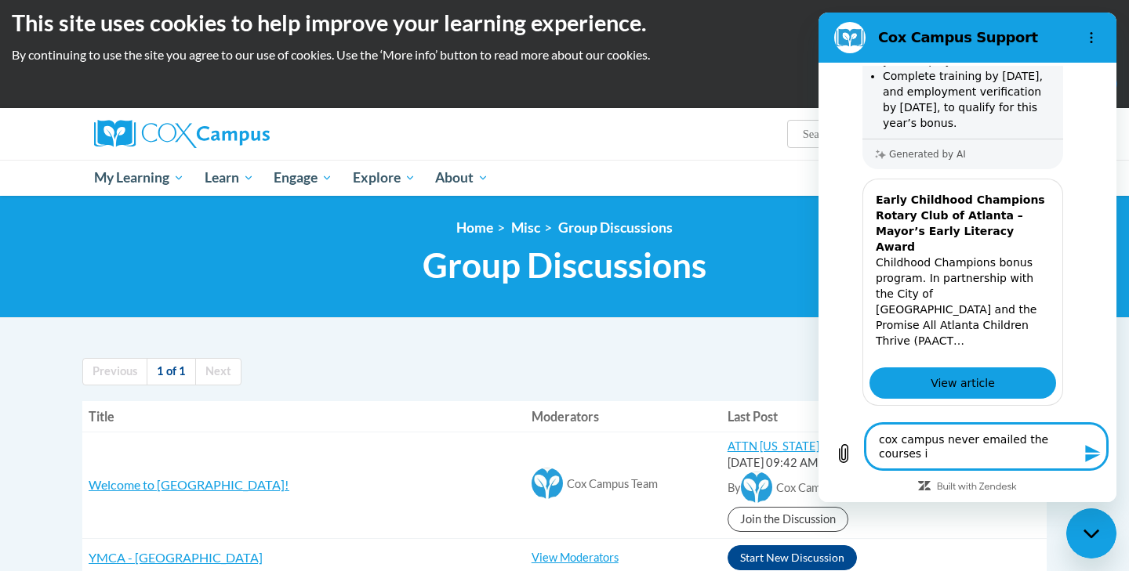
type textarea "cox campus never emailed the courses i n"
type textarea "x"
type textarea "cox campus never emailed the courses i ne"
type textarea "x"
type textarea "cox campus never emailed the courses i nee"
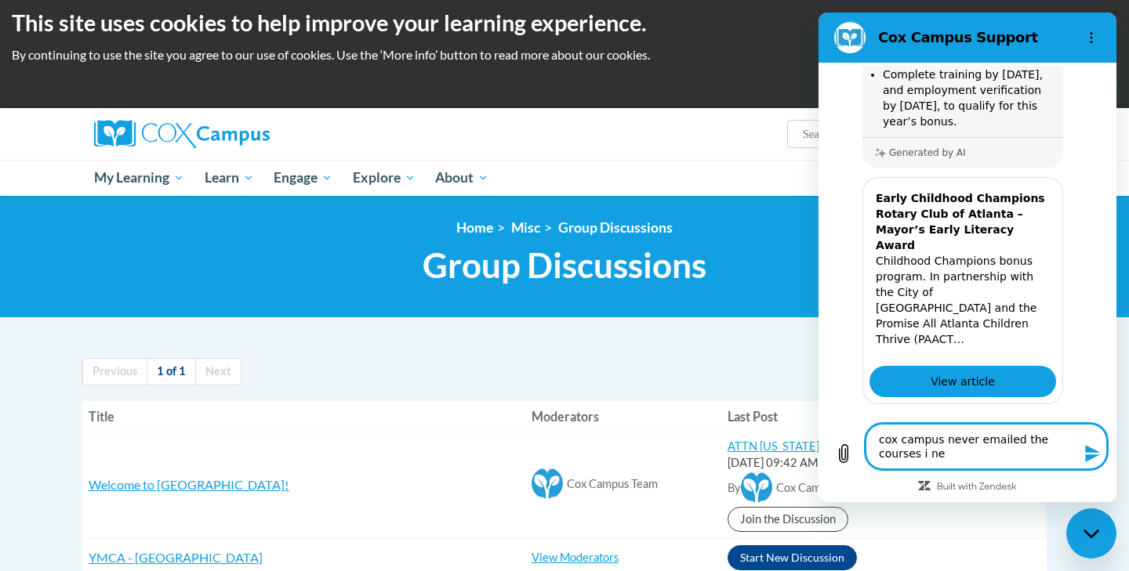
type textarea "x"
type textarea "cox campus never emailed the courses i need"
type textarea "x"
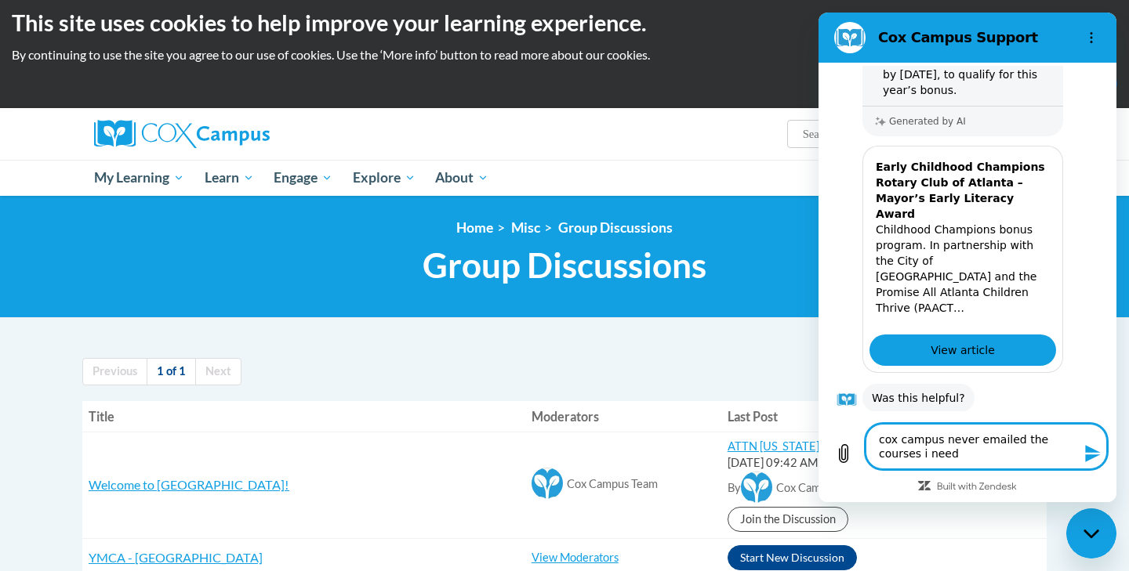
type textarea "cox campus never emailed the courses i need"
type textarea "x"
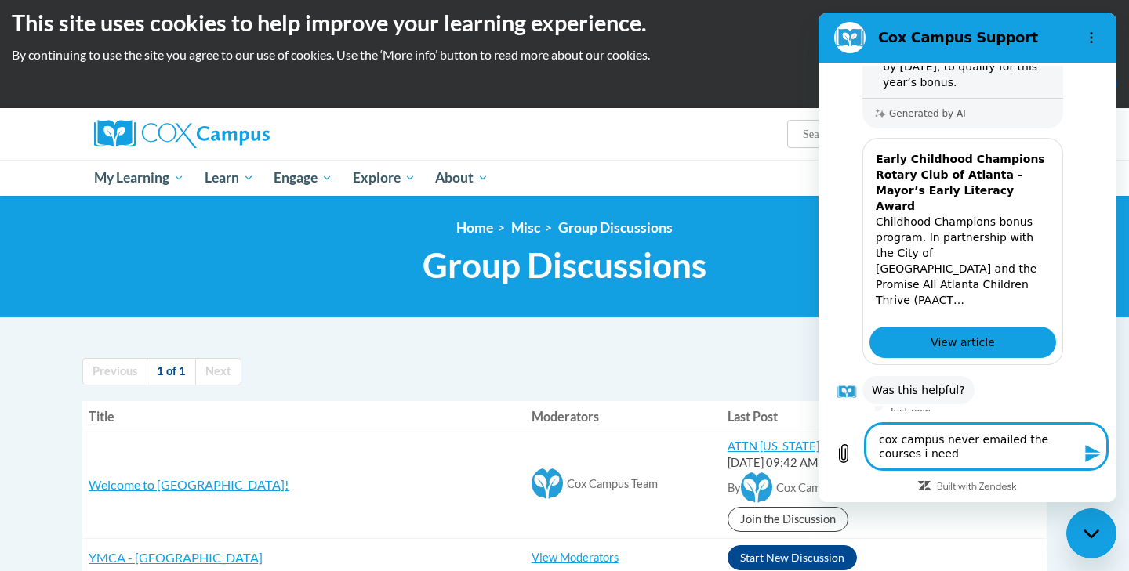
type textarea "cox campus never emailed the courses i need t"
type textarea "x"
type textarea "cox campus never emailed the courses i need to"
type textarea "x"
type textarea "cox campus never emailed the courses i need to"
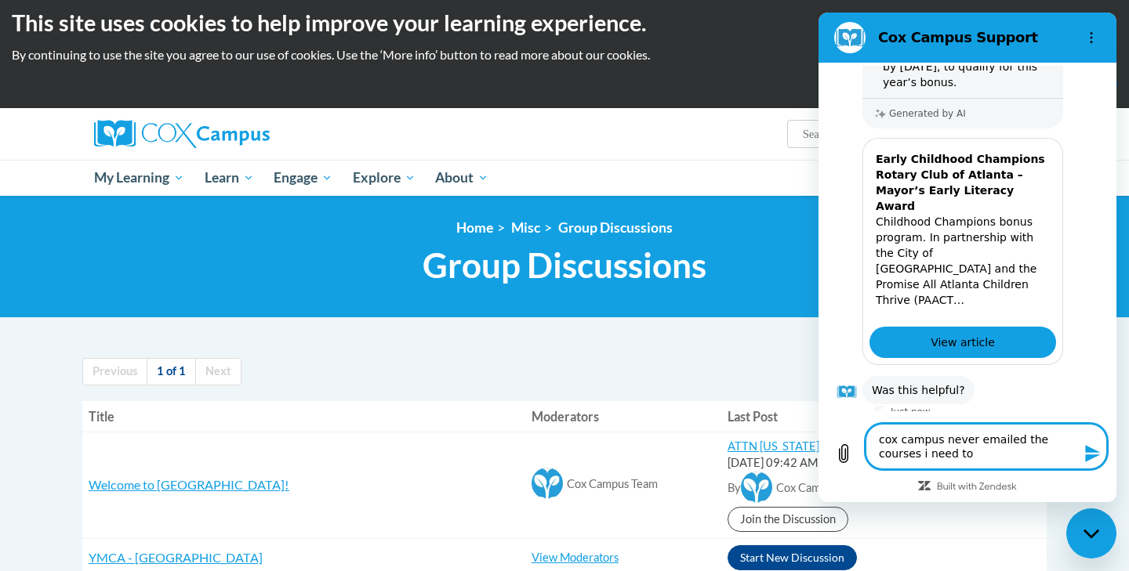
type textarea "x"
type textarea "cox campus never emailed the courses i need to t"
type textarea "x"
type textarea "cox campus never emailed the courses i need to ta"
type textarea "x"
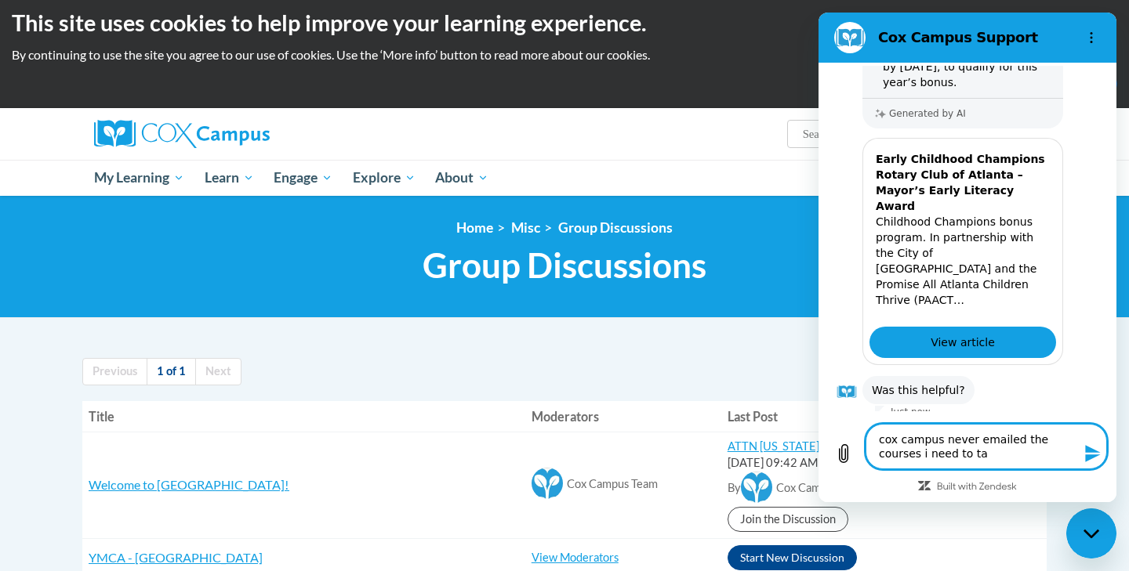
type textarea "cox campus never emailed the courses i need to tak"
type textarea "x"
type textarea "cox campus never emailed the courses i need to take"
type textarea "x"
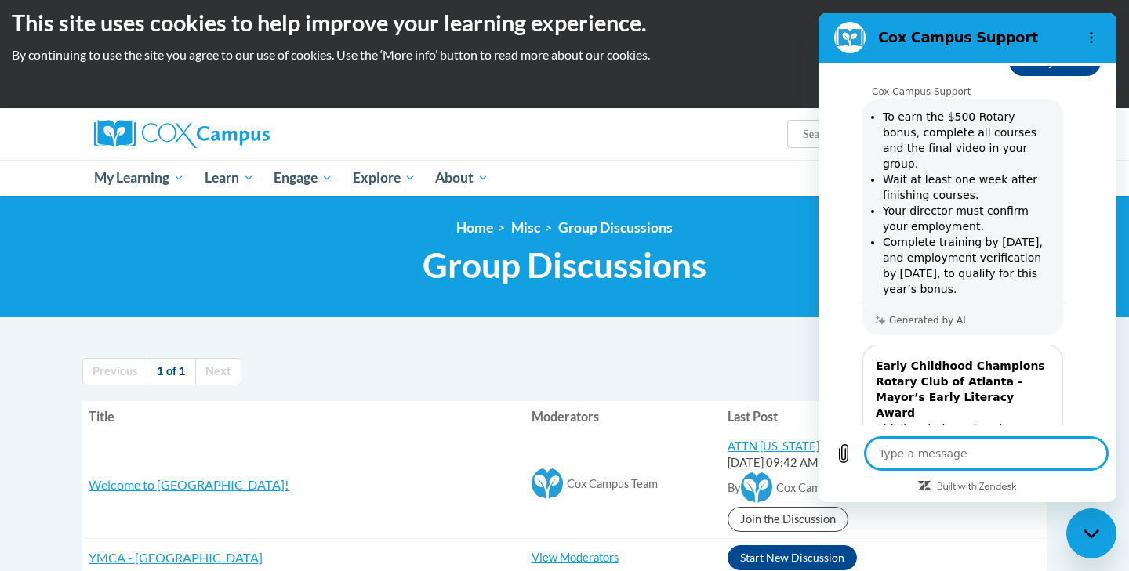
scroll to position [177, 0]
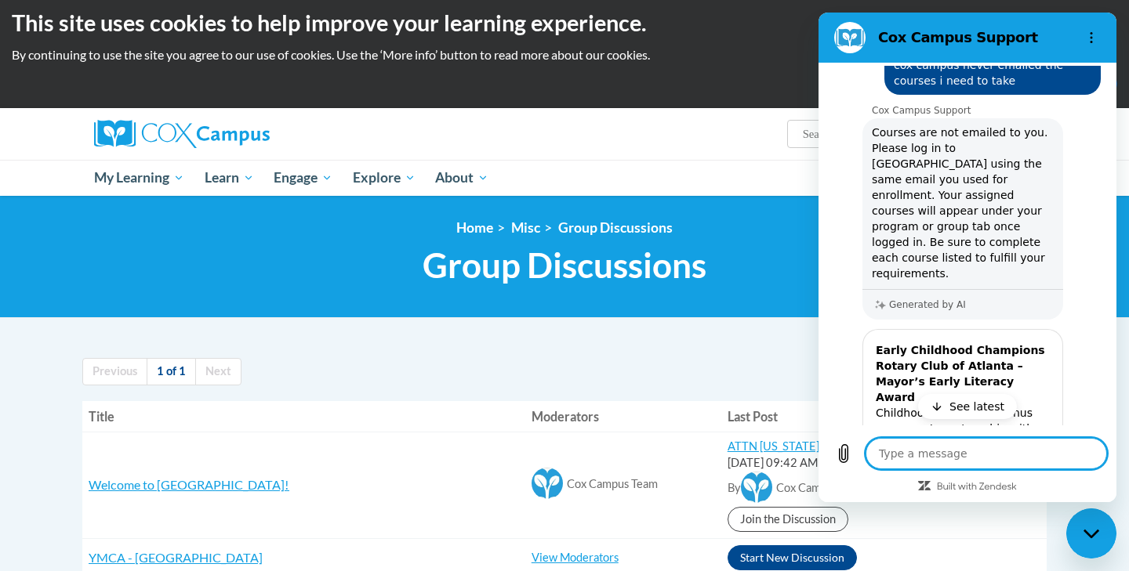
type textarea "x"
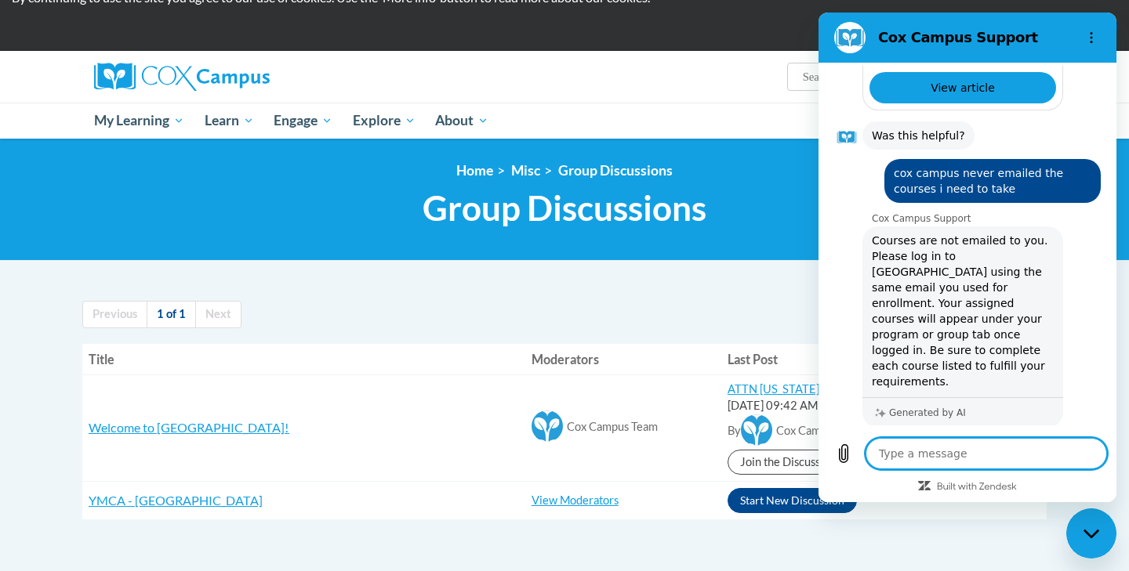
scroll to position [0, 0]
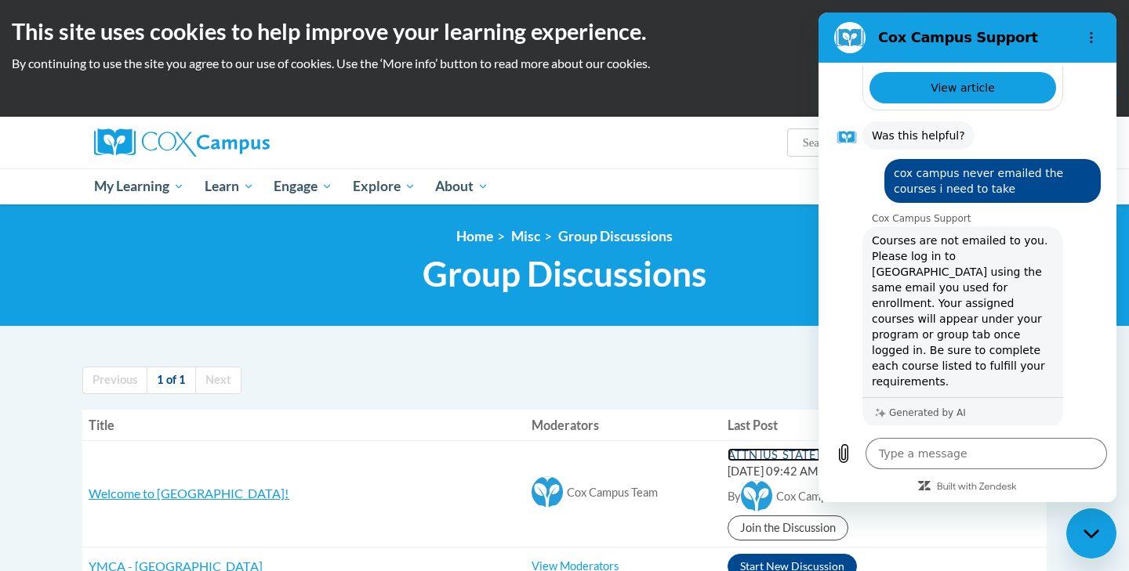
click at [730, 458] on link "ATTN Georgia Members" at bounding box center [798, 454] width 142 height 13
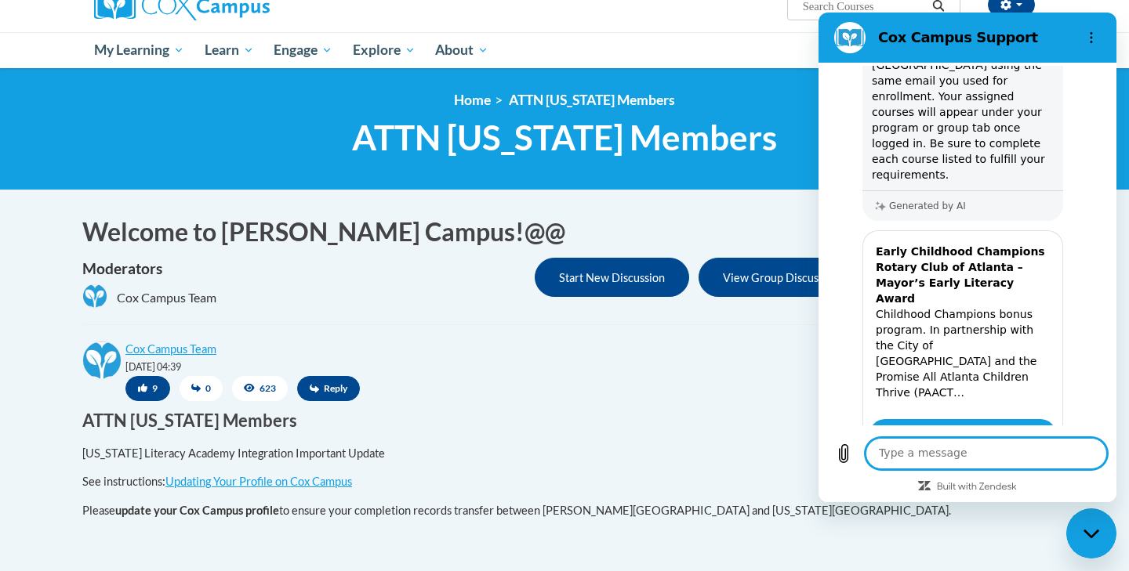
scroll to position [227, 0]
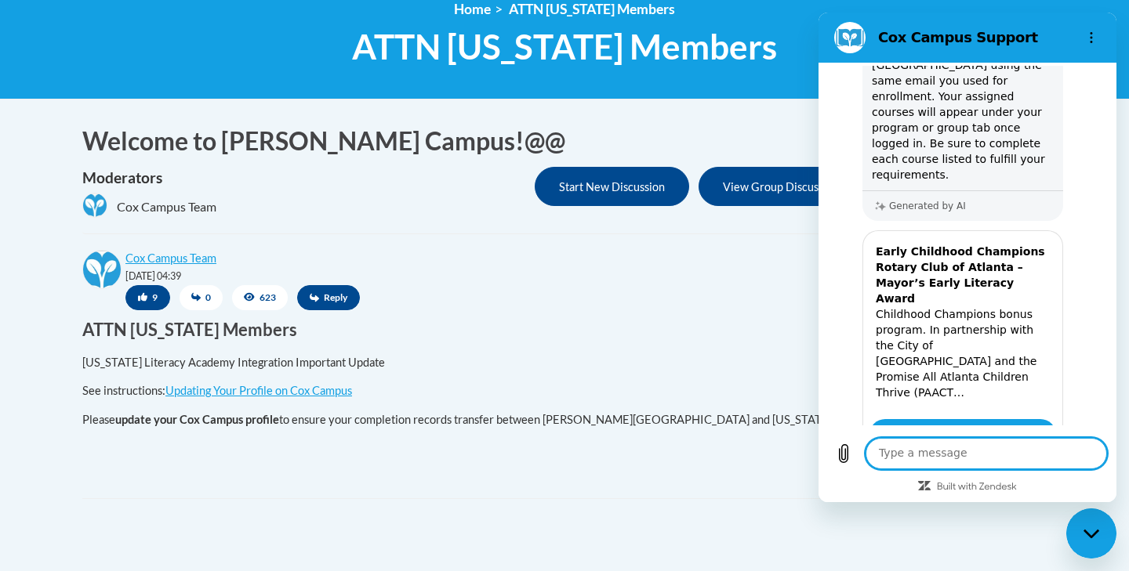
click at [593, 527] on div "Start New Discussion Welcome to [PERSON_NAME] Campus!@@ Moderators [PERSON_NAME…" at bounding box center [565, 366] width 988 height 486
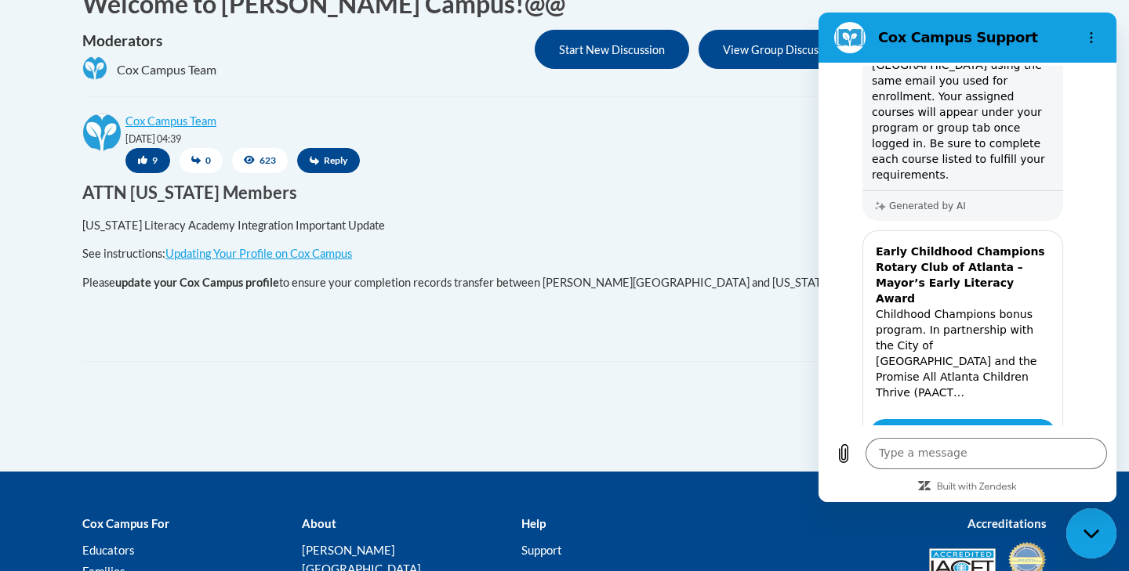
scroll to position [365, 0]
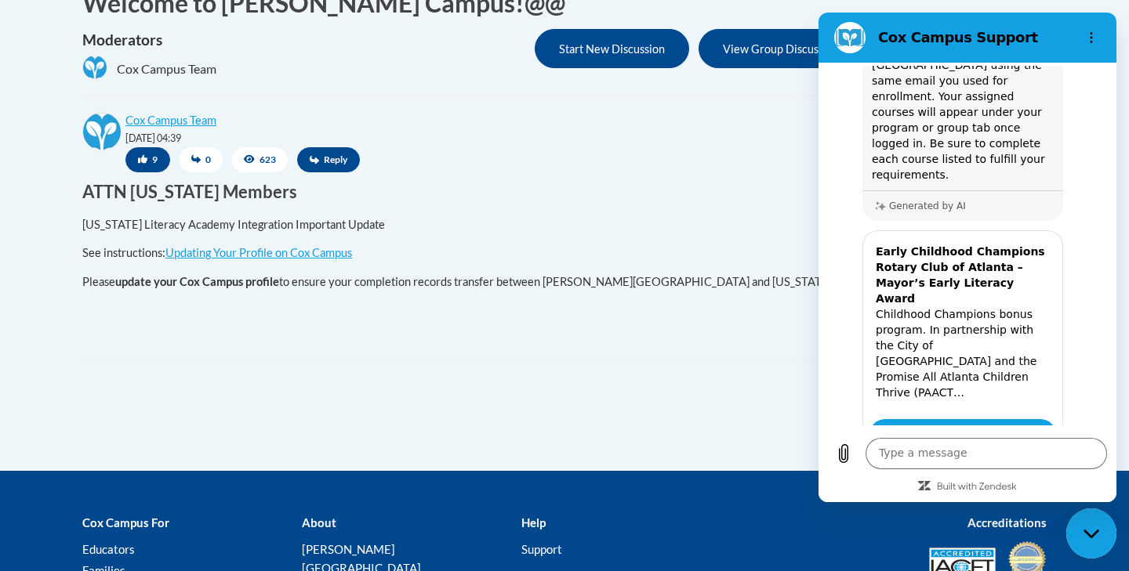
click at [617, 371] on div "Start New Discussion Welcome to Cox Campus!@@ Moderators Cox Campus Team Start …" at bounding box center [565, 228] width 988 height 486
click at [1087, 36] on icon "Options menu" at bounding box center [1091, 37] width 13 height 13
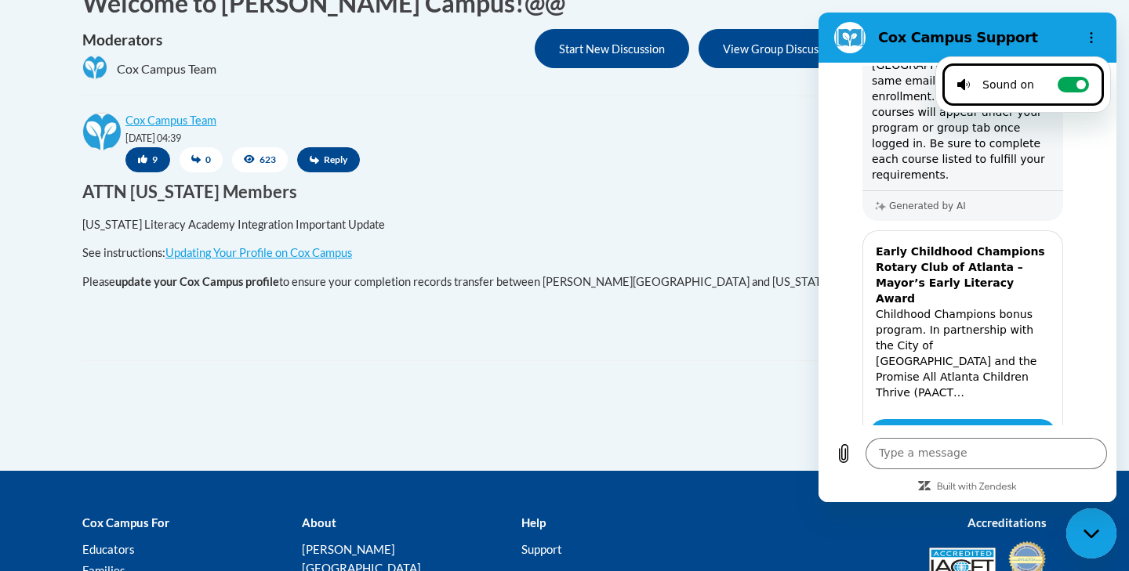
click at [912, 39] on h2 "Cox Campus Support" at bounding box center [973, 37] width 191 height 19
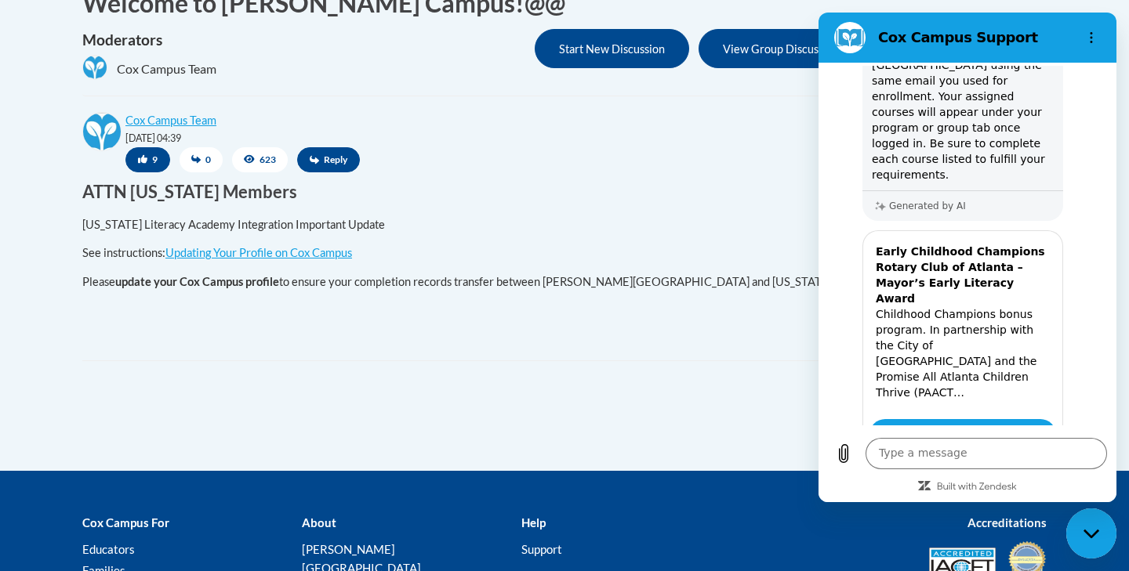
click at [1107, 532] on div "Close messaging window" at bounding box center [1091, 533] width 47 height 47
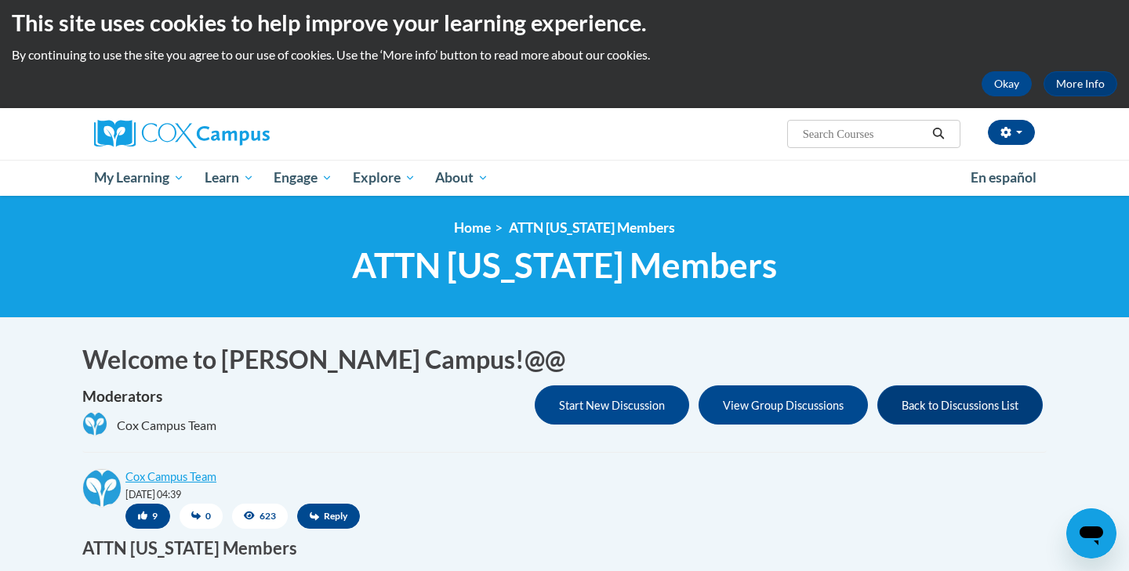
scroll to position [0, 0]
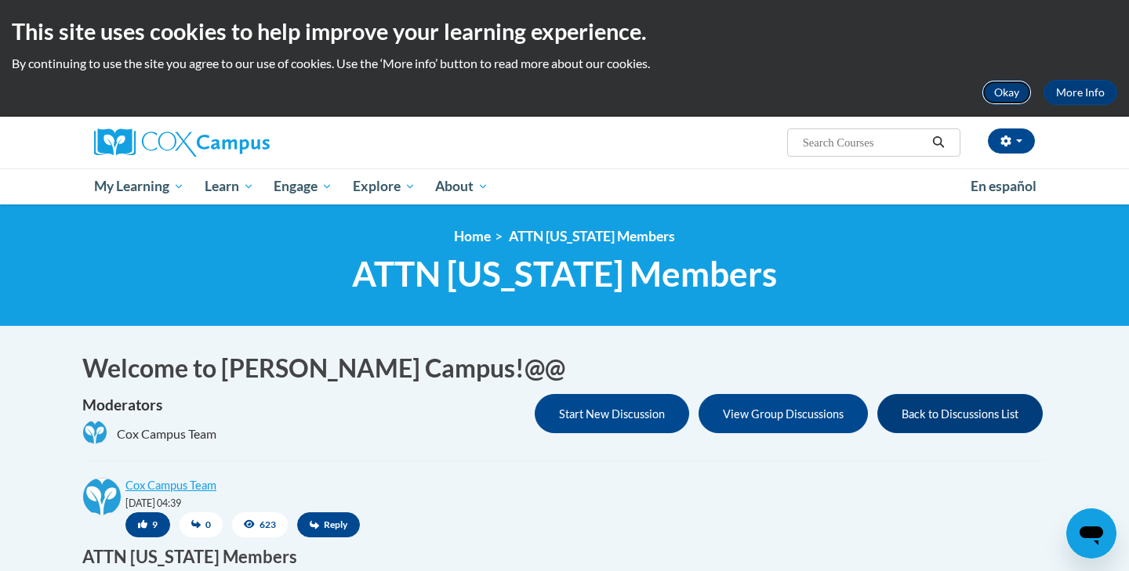
click at [1020, 89] on button "Okay" at bounding box center [1006, 92] width 50 height 25
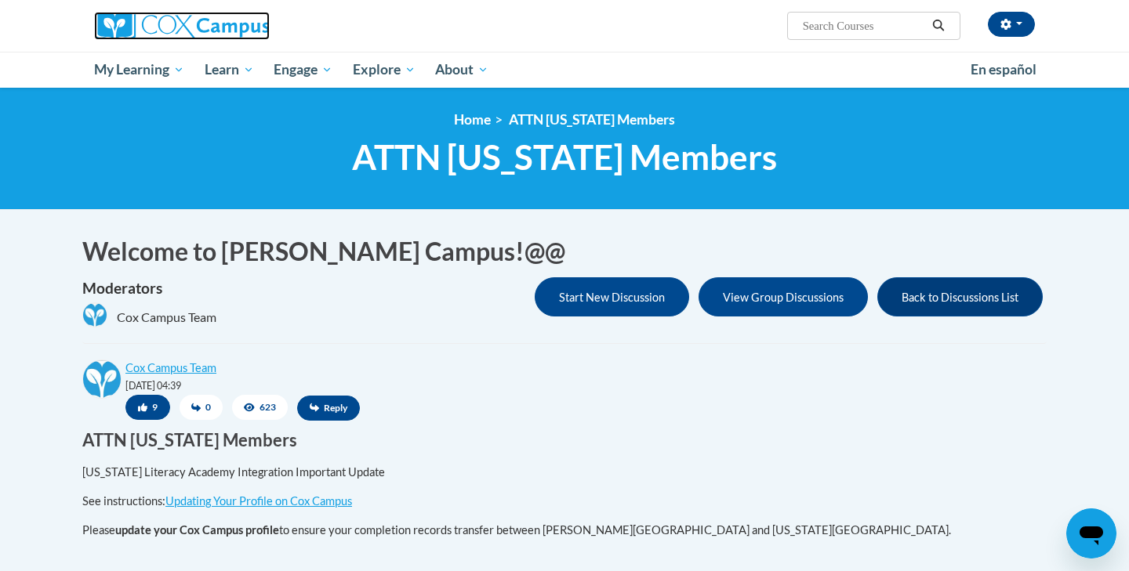
click at [237, 20] on img at bounding box center [182, 26] width 176 height 28
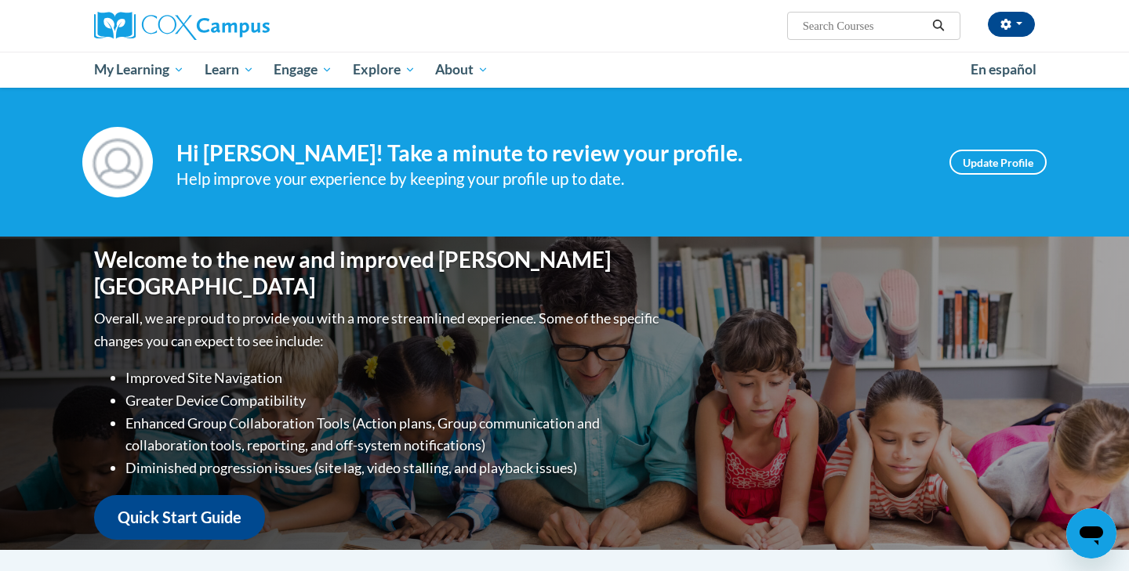
click at [1095, 538] on icon "Open messaging window" at bounding box center [1091, 534] width 28 height 28
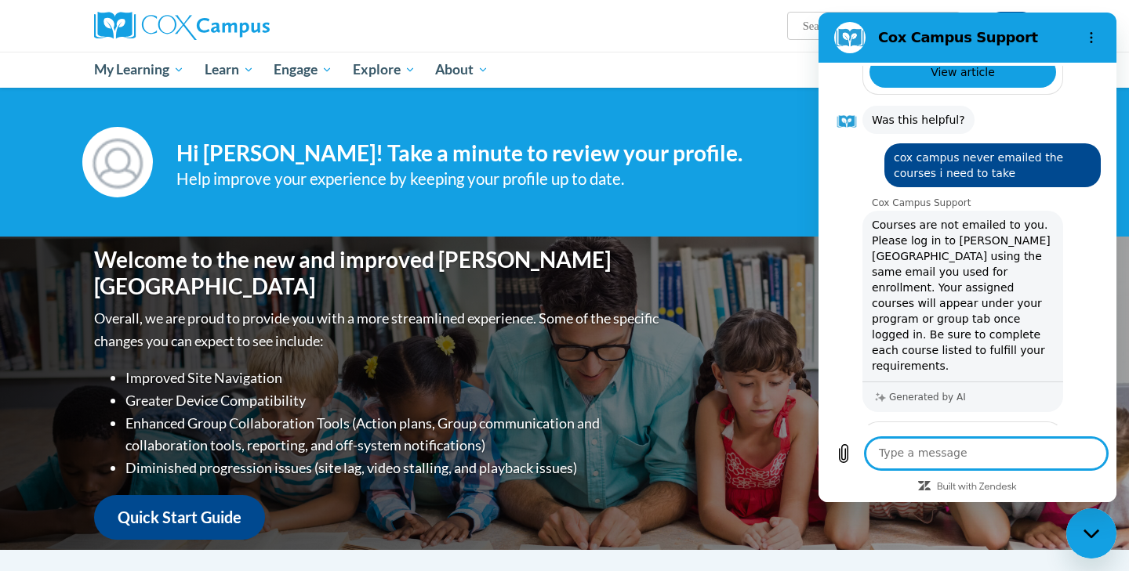
scroll to position [668, 0]
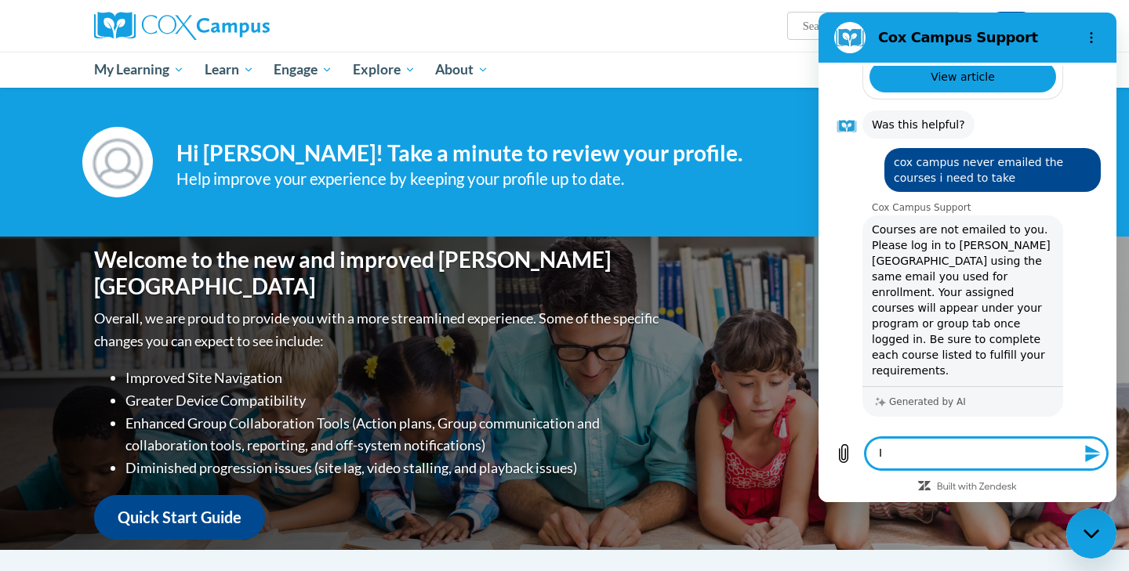
type textarea "I"
type textarea "where is group tab located"
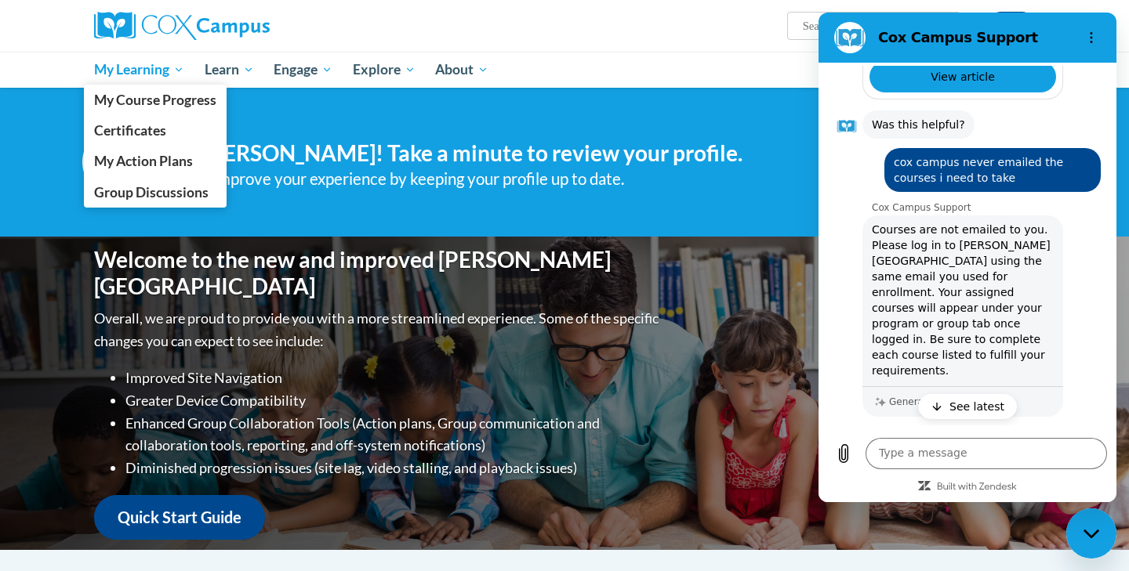
click at [132, 63] on span "My Learning" at bounding box center [139, 69] width 90 height 19
click at [135, 196] on span "Group Discussions" at bounding box center [151, 192] width 114 height 16
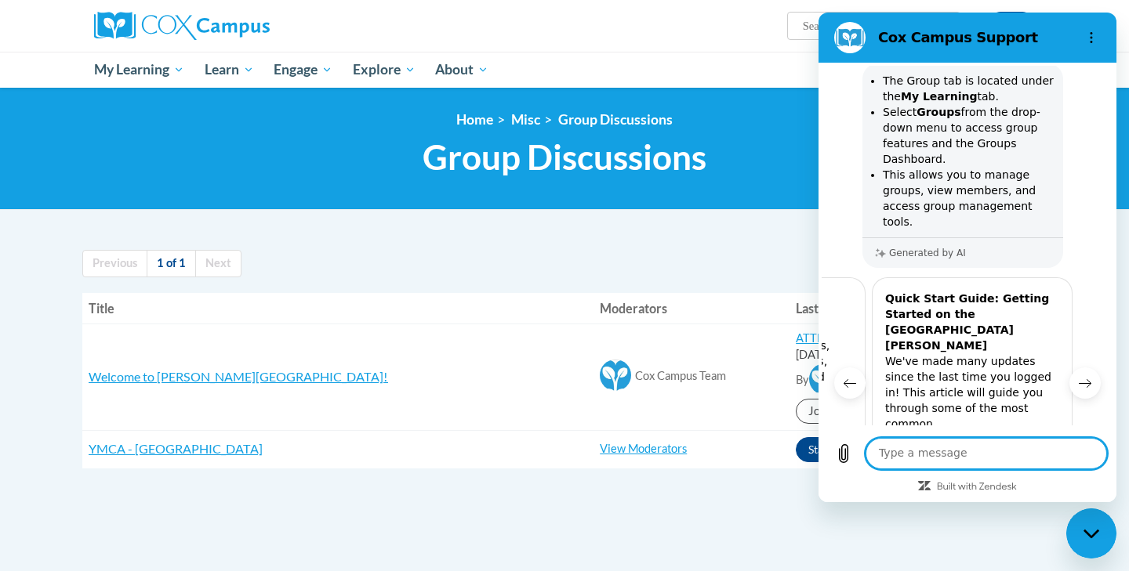
scroll to position [0, 406]
click at [705, 273] on ul "Previous 1 of 1 Next" at bounding box center [564, 263] width 964 height 27
click at [968, 462] on textarea at bounding box center [985, 453] width 241 height 31
click at [1086, 549] on button "No" at bounding box center [1080, 564] width 42 height 30
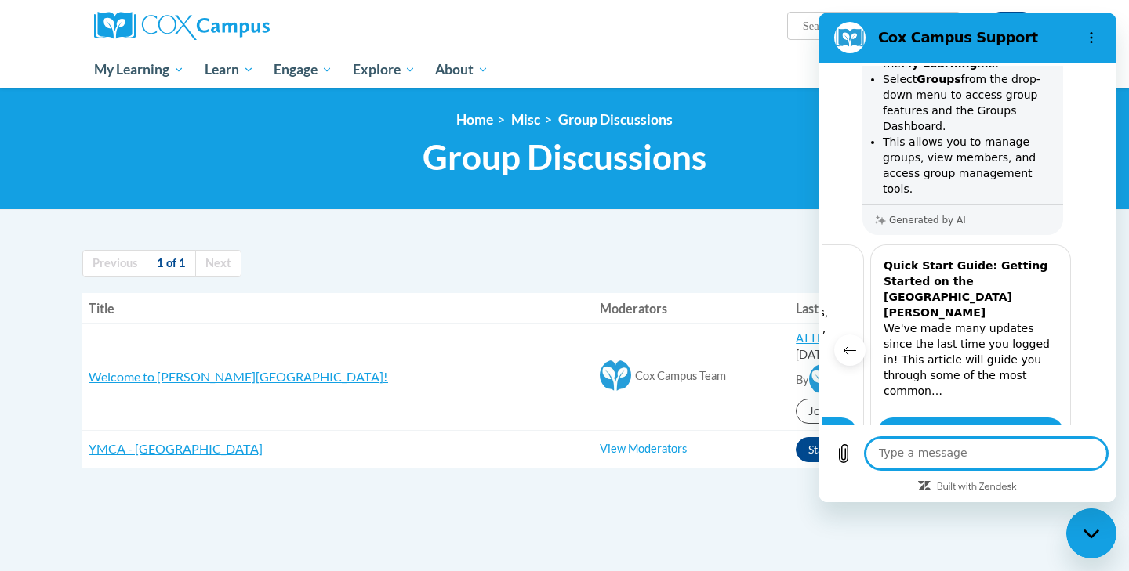
scroll to position [1415, 0]
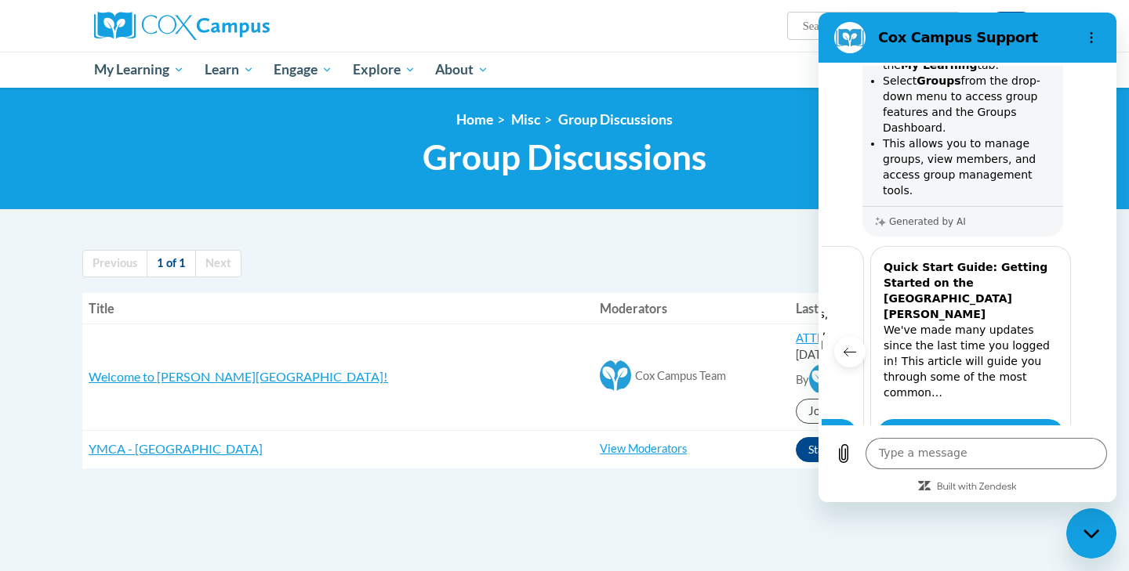
click at [683, 242] on div "Previous 1 of 1 Next Title Moderators Last Post Welcome to Cox Campus! RE: COX …" at bounding box center [565, 359] width 988 height 250
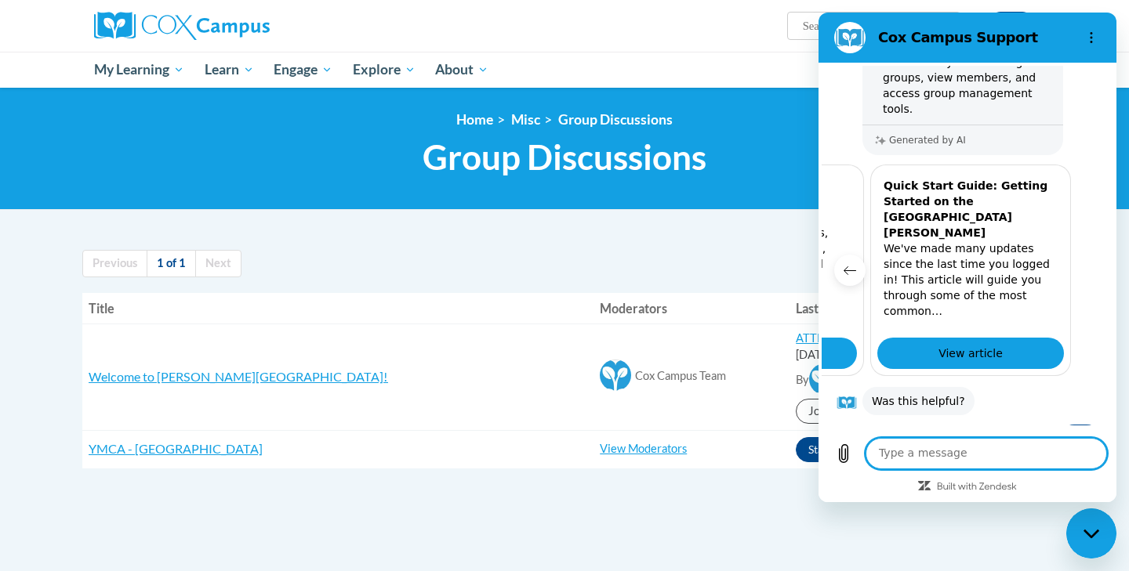
scroll to position [1504, 0]
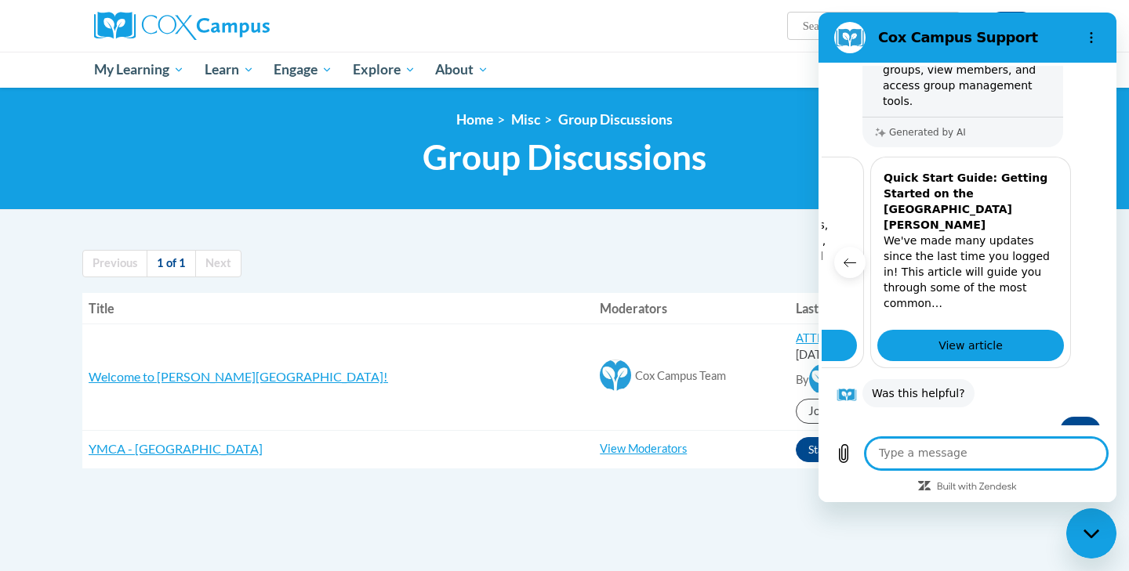
click at [1071, 519] on div "Close messaging window" at bounding box center [1091, 533] width 47 height 47
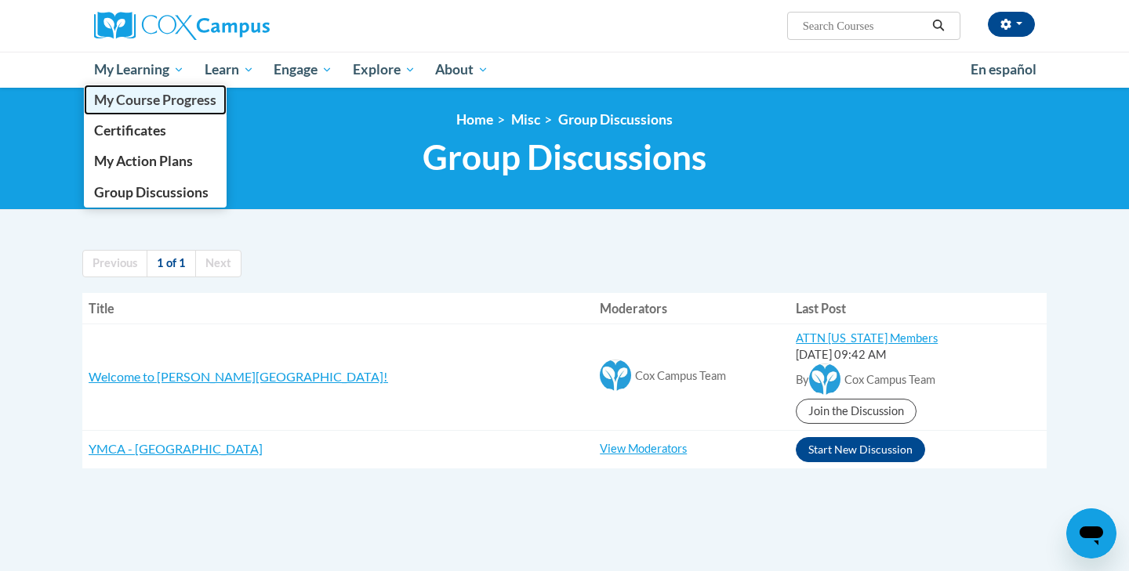
click at [129, 106] on span "My Course Progress" at bounding box center [155, 100] width 122 height 16
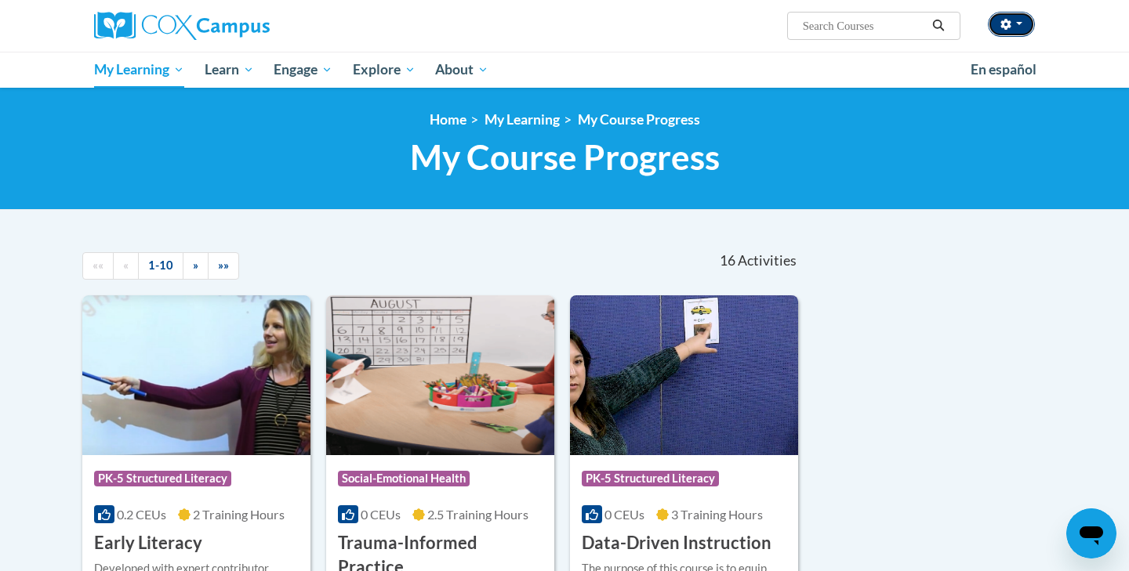
click at [1024, 28] on button "button" at bounding box center [1011, 24] width 47 height 25
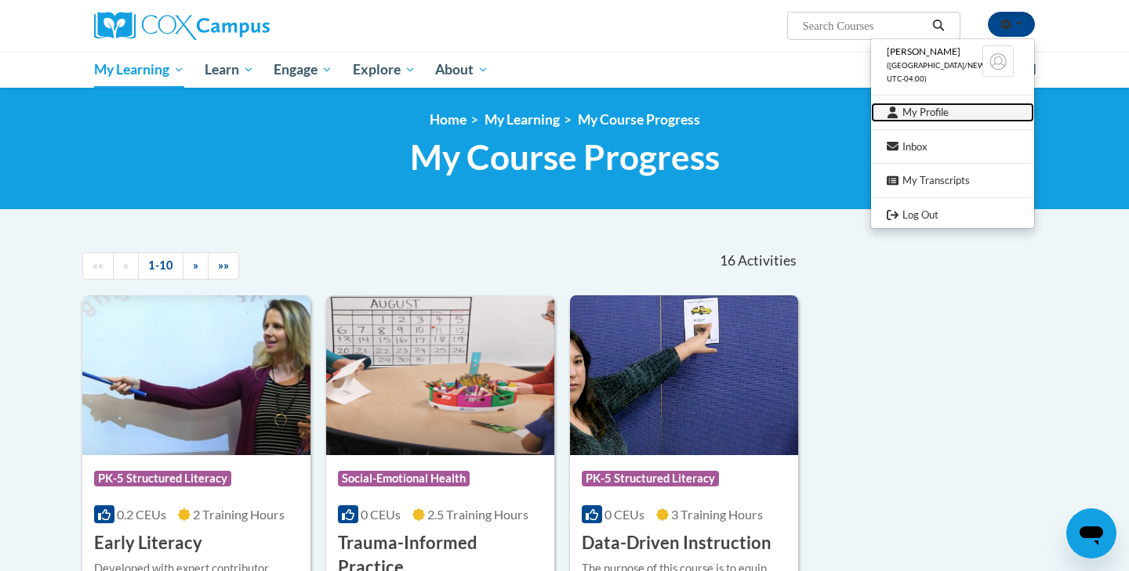
click at [912, 111] on link "My Profile" at bounding box center [952, 113] width 163 height 20
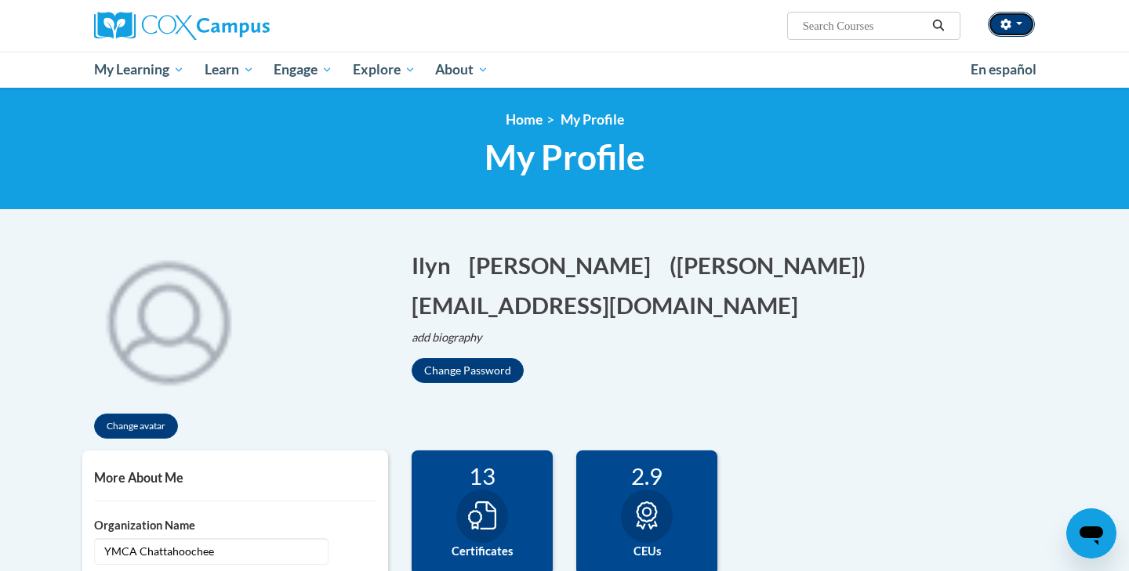
click at [1024, 27] on button "button" at bounding box center [1011, 24] width 47 height 25
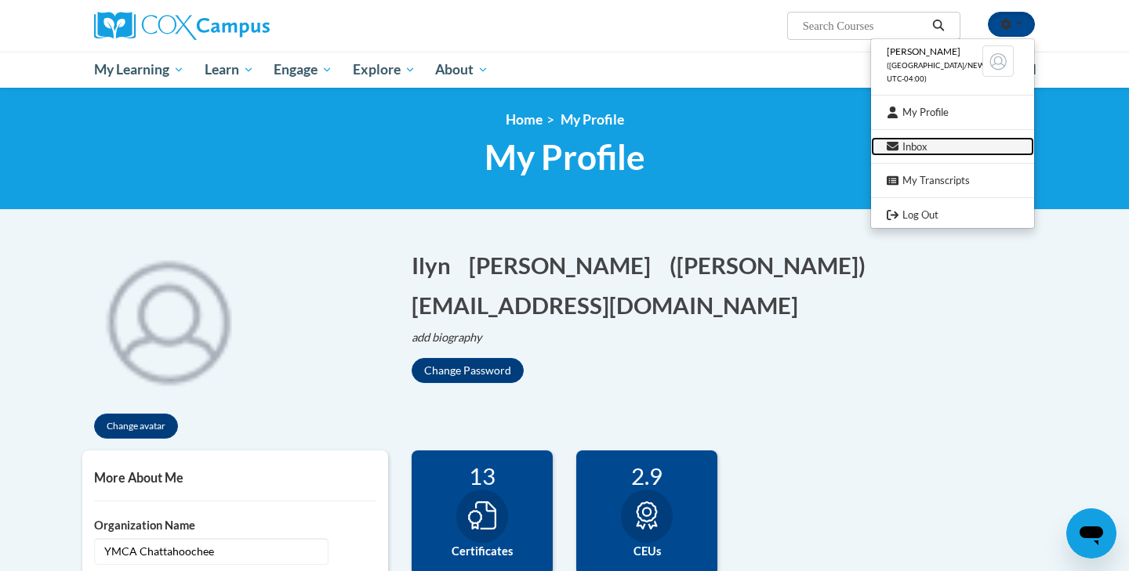
click at [930, 145] on link "Inbox" at bounding box center [952, 147] width 163 height 20
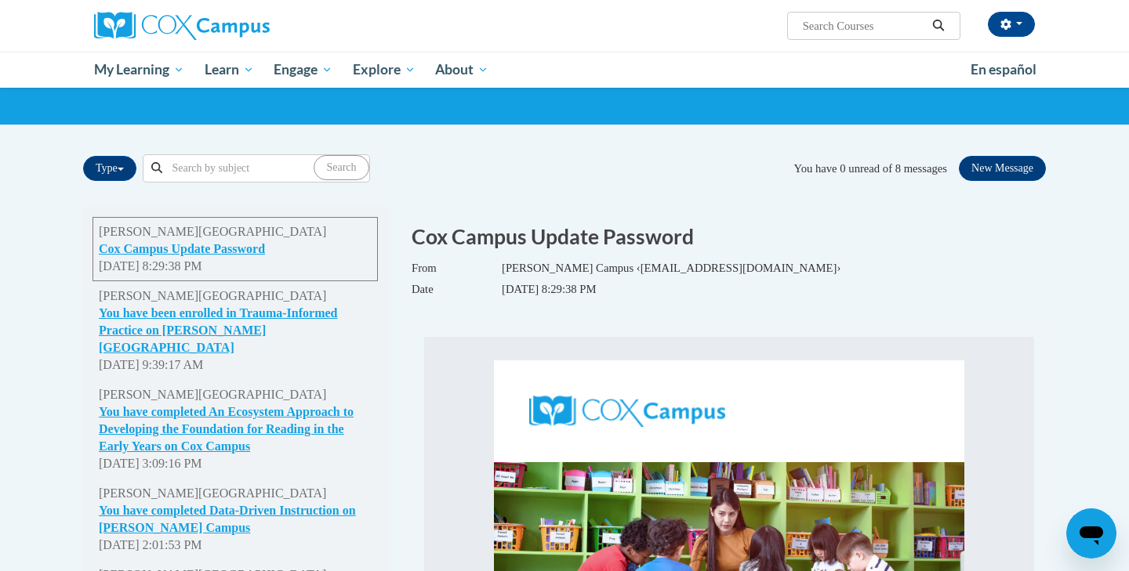
scroll to position [83, 0]
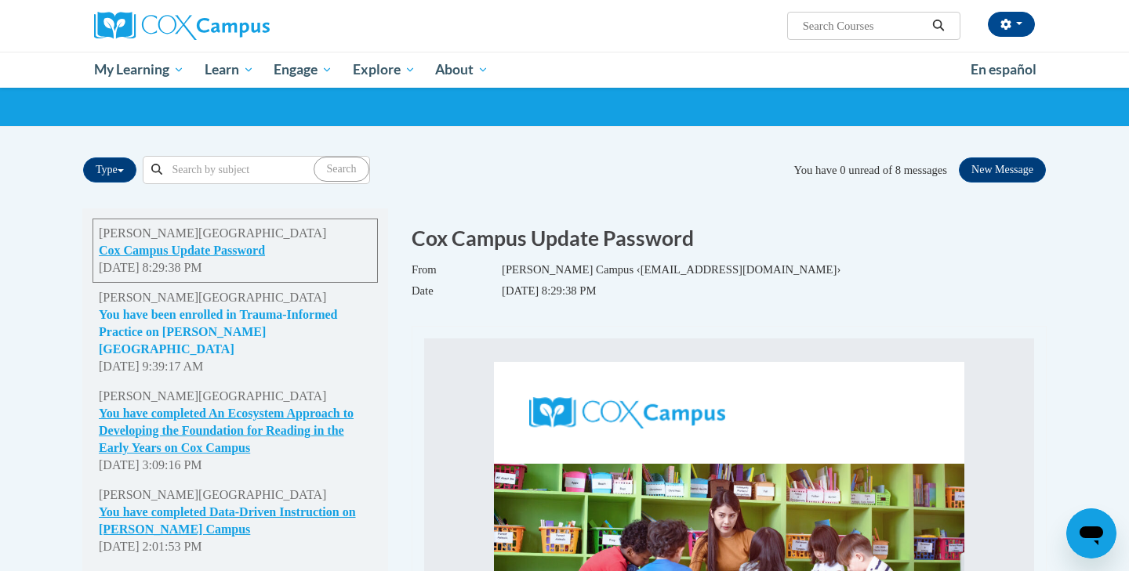
click at [259, 318] on button "You have been enrolled in Trauma-Informed Practice on [PERSON_NAME][GEOGRAPHIC_…" at bounding box center [235, 332] width 273 height 52
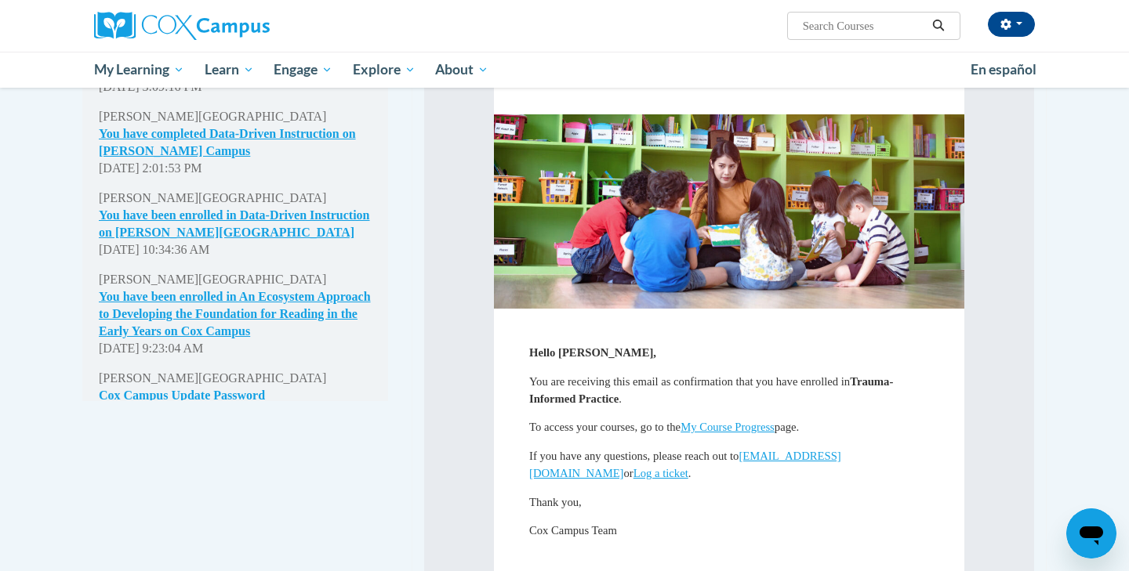
scroll to position [582, 0]
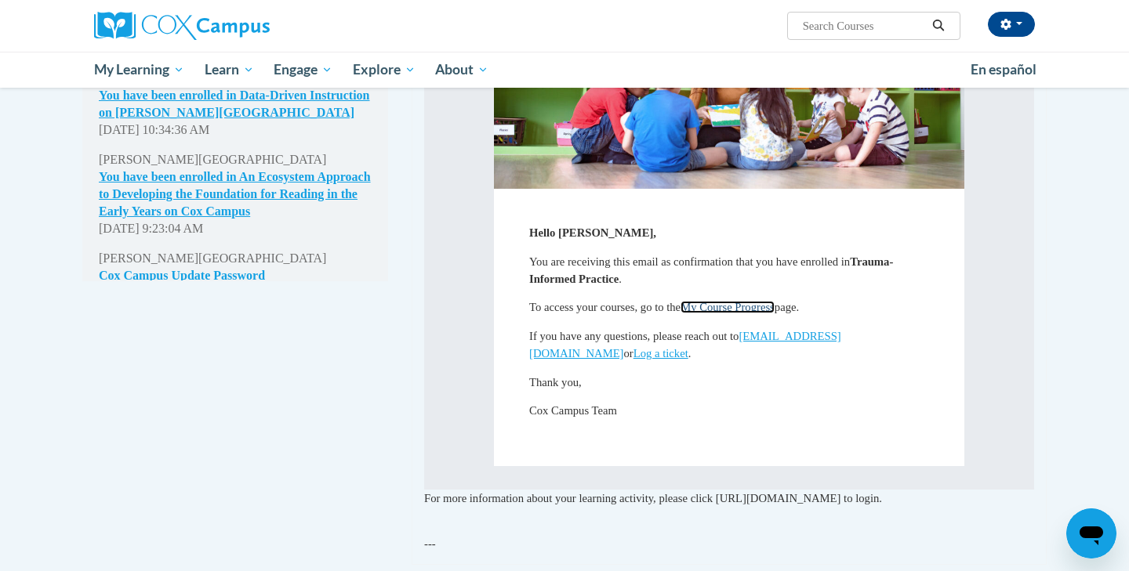
click at [726, 301] on link "My Course Progress" at bounding box center [727, 307] width 94 height 13
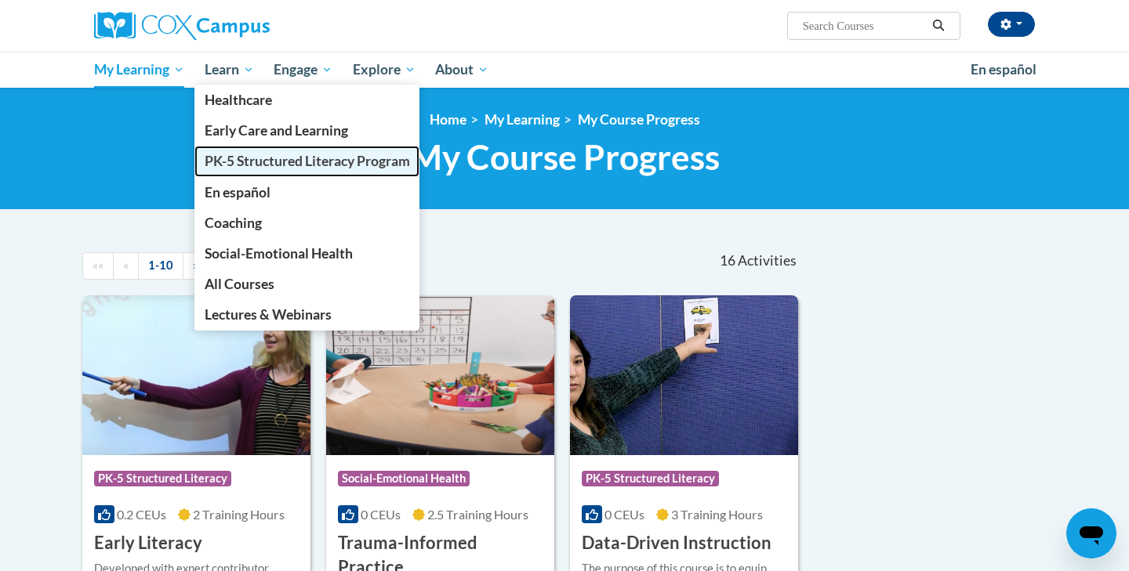
click at [222, 158] on span "PK-5 Structured Literacy Program" at bounding box center [307, 161] width 205 height 16
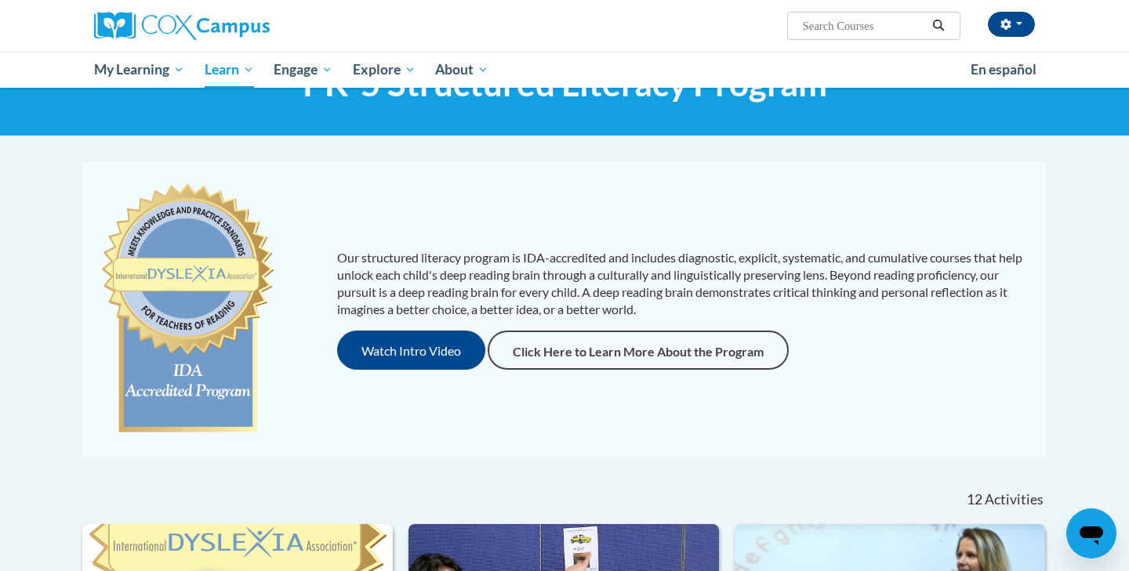
scroll to position [60, 0]
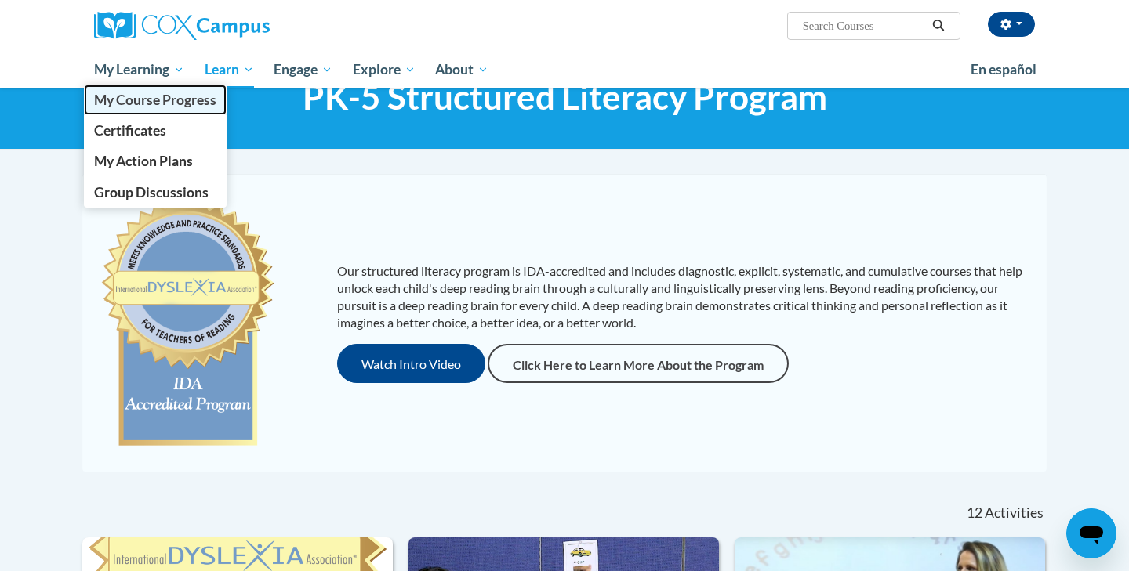
click at [140, 103] on span "My Course Progress" at bounding box center [155, 100] width 122 height 16
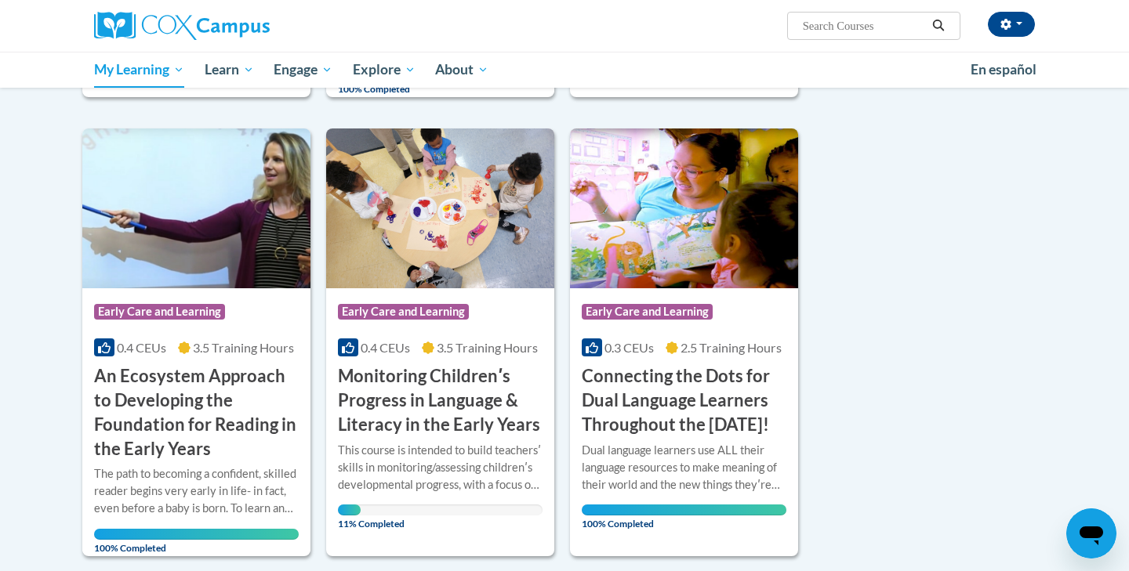
scroll to position [587, 0]
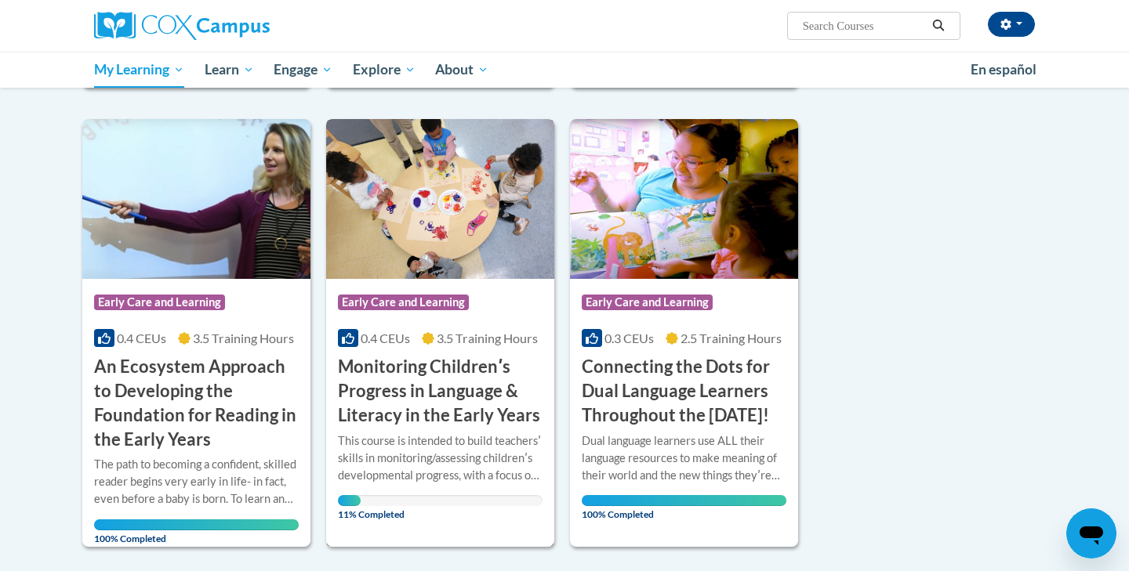
click at [458, 433] on div "This course is intended to build teachersʹ skills in monitoring/assessing child…" at bounding box center [440, 459] width 205 height 52
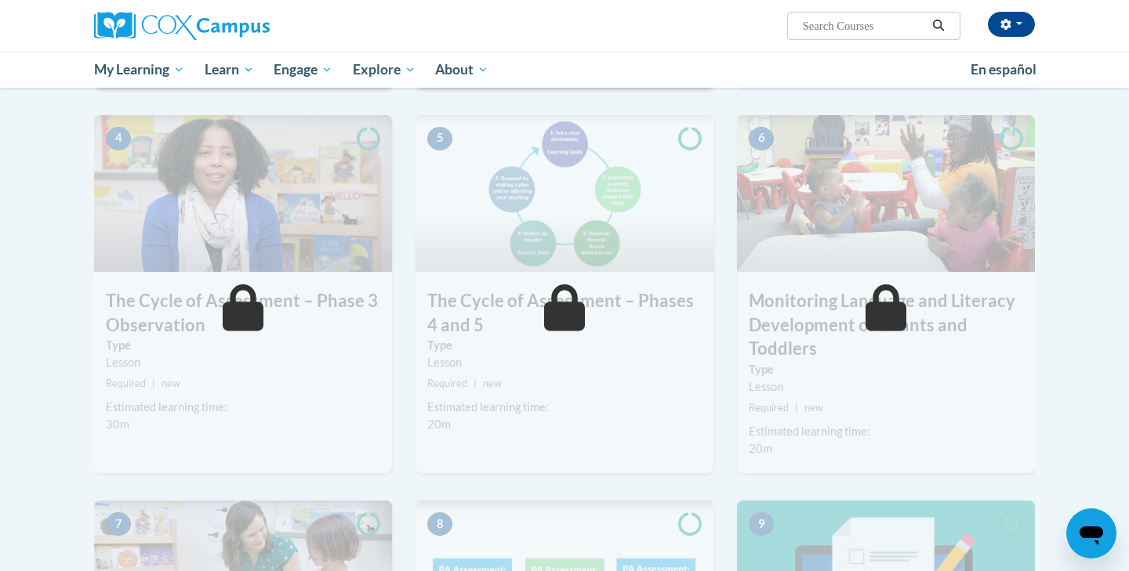
scroll to position [710, 0]
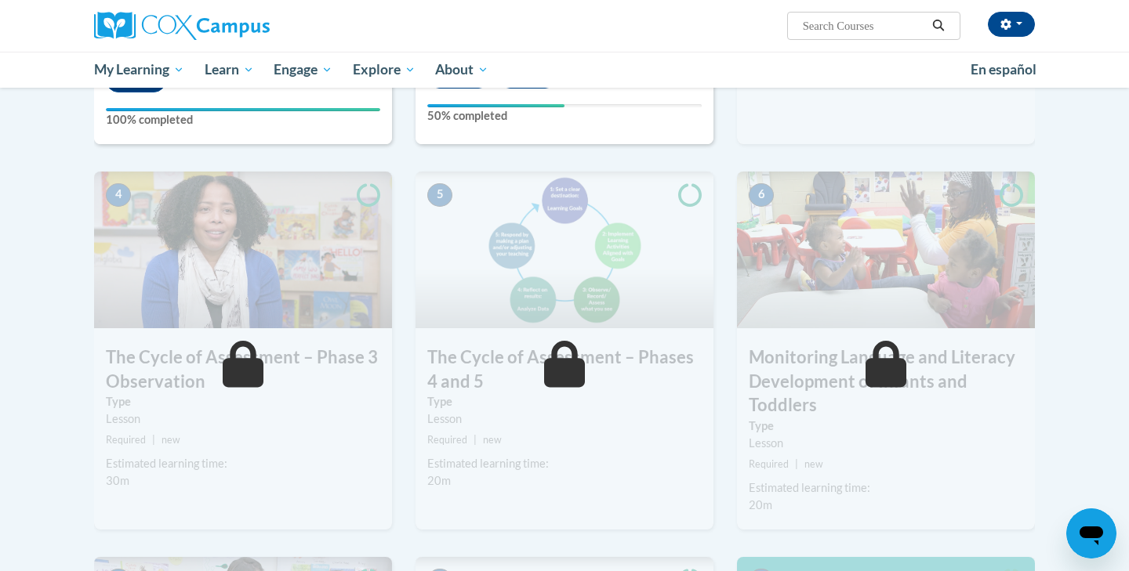
drag, startPoint x: 496, startPoint y: 462, endPoint x: 513, endPoint y: 195, distance: 267.8
click at [512, 184] on div "5 The Cycle of Assessment – Phases 4 and 5 Type Lesson Required | new Estimated…" at bounding box center [564, 351] width 298 height 358
